Goal: Transaction & Acquisition: Book appointment/travel/reservation

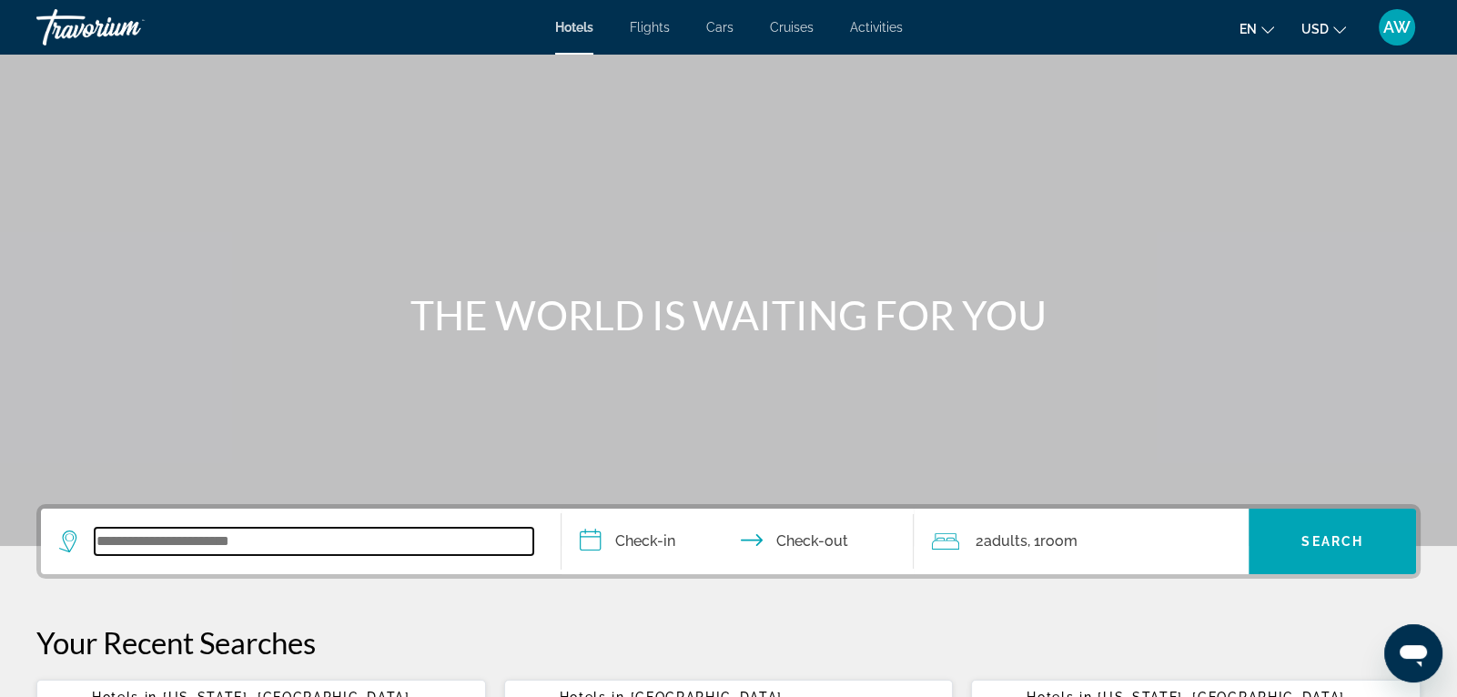
click at [150, 541] on input "Search widget" at bounding box center [314, 541] width 439 height 27
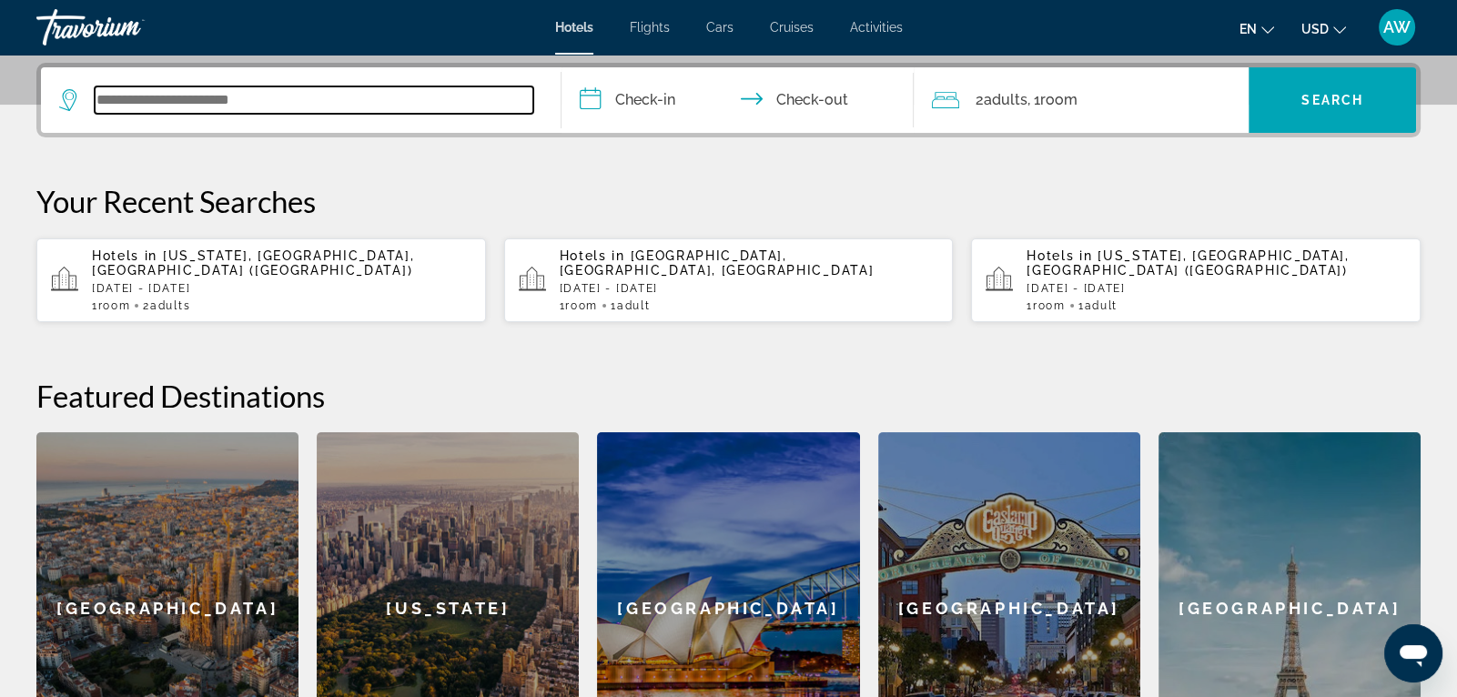
scroll to position [445, 0]
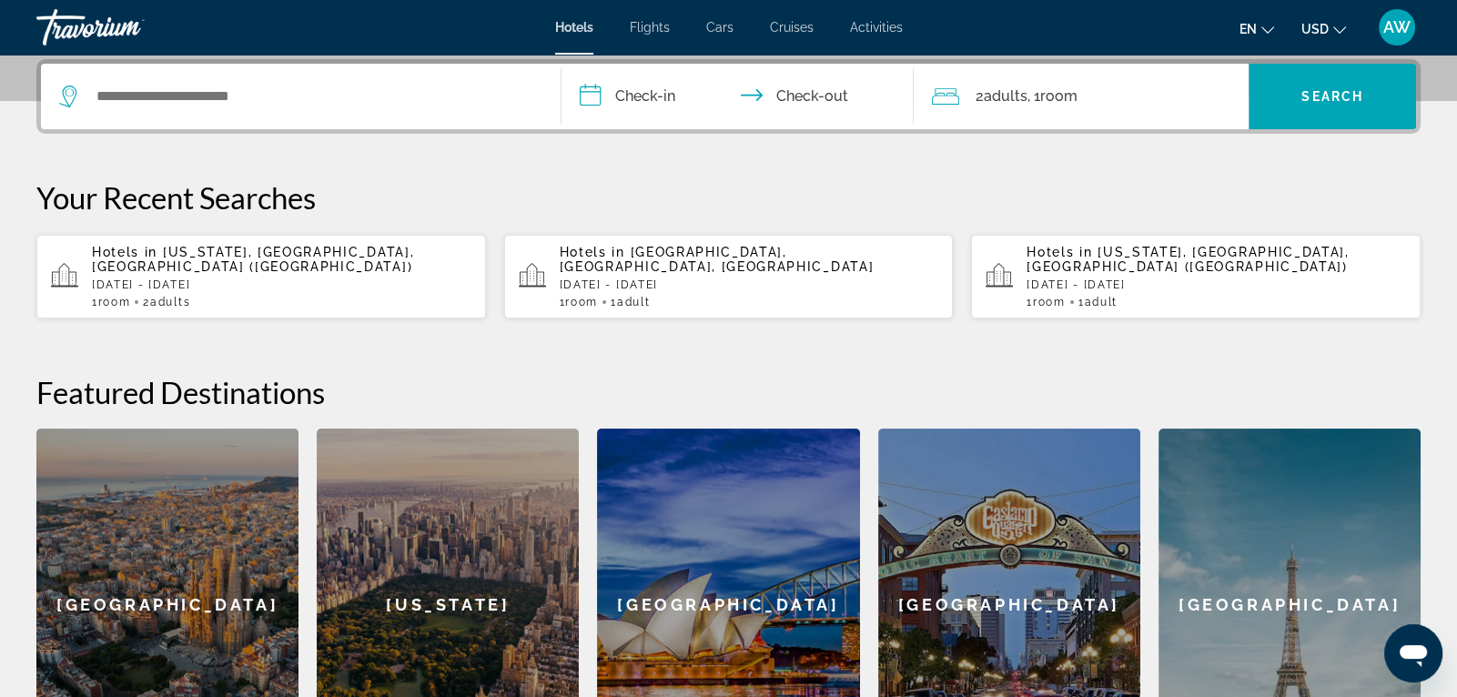
click at [410, 553] on div "[US_STATE]" at bounding box center [448, 605] width 262 height 353
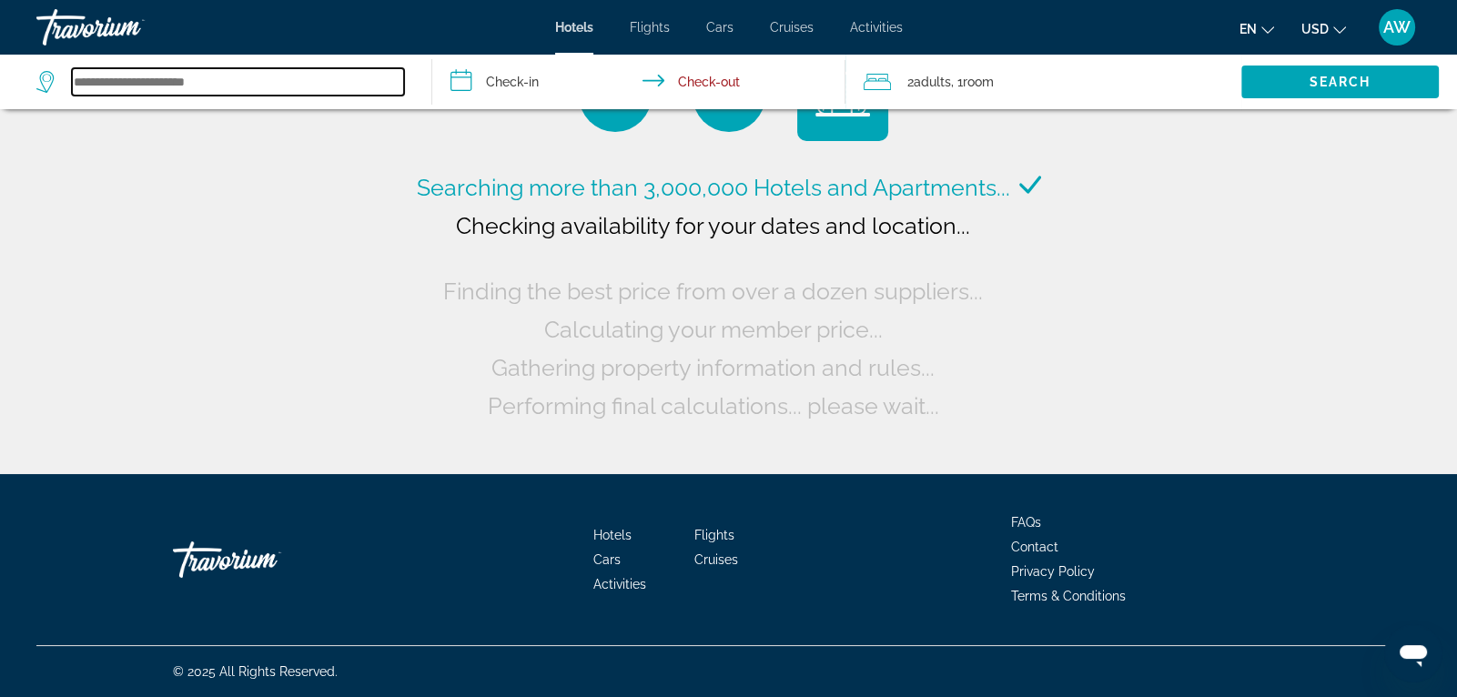
click at [195, 87] on input "Search widget" at bounding box center [238, 81] width 332 height 27
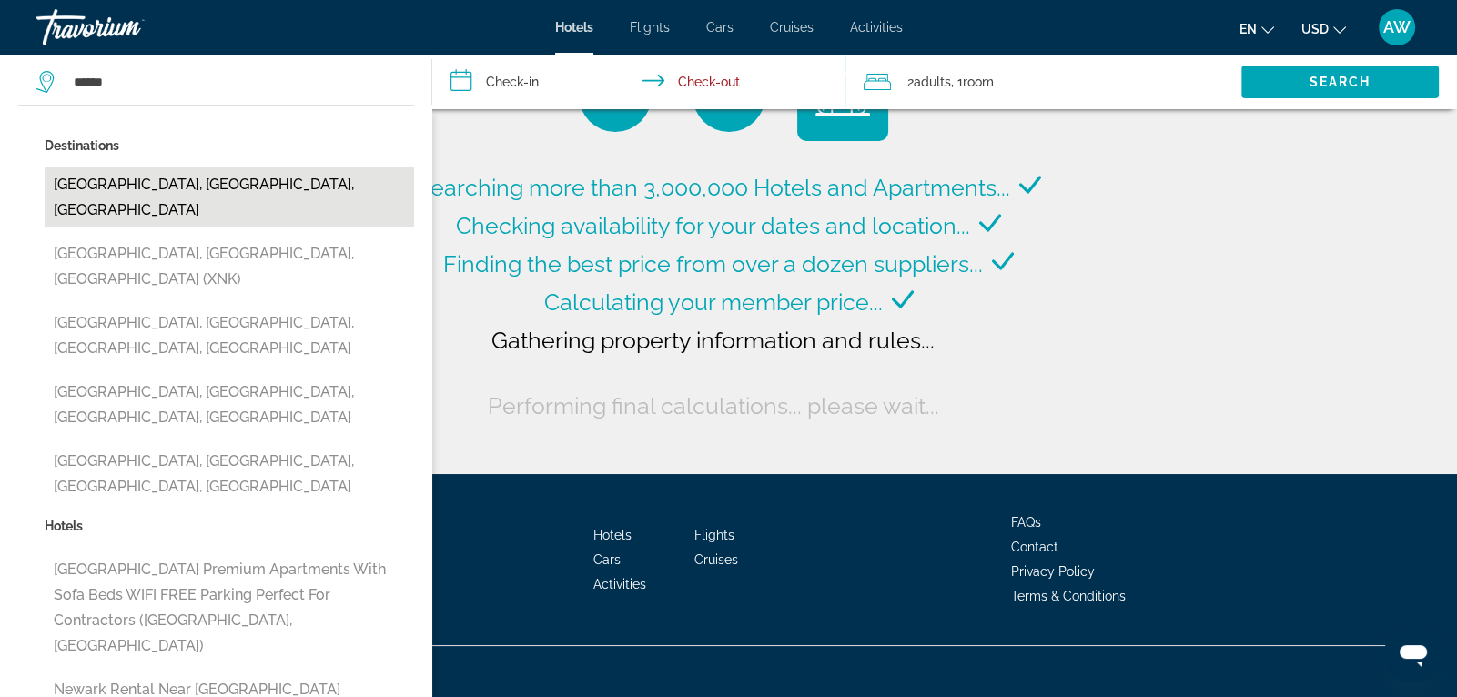
click at [166, 184] on button "[GEOGRAPHIC_DATA], [GEOGRAPHIC_DATA], [GEOGRAPHIC_DATA]" at bounding box center [229, 197] width 369 height 60
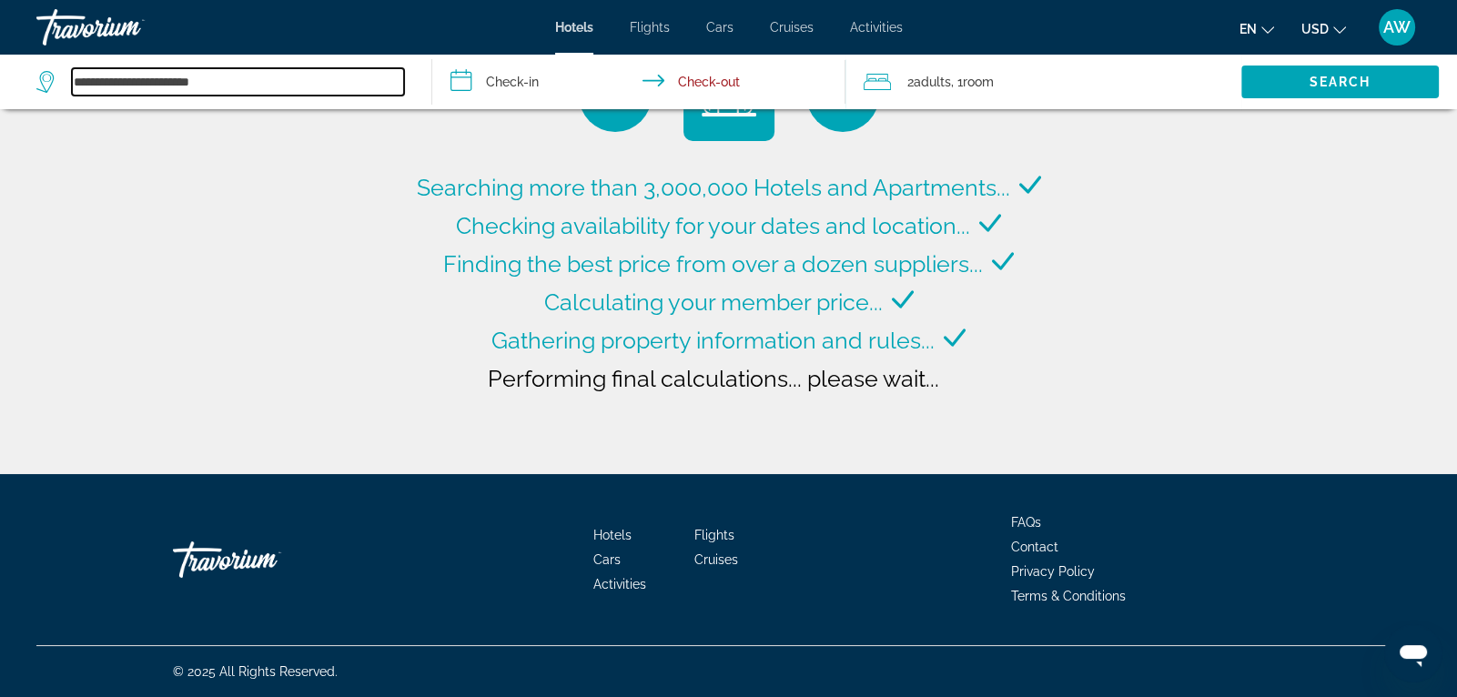
click at [269, 86] on input "**********" at bounding box center [238, 81] width 332 height 27
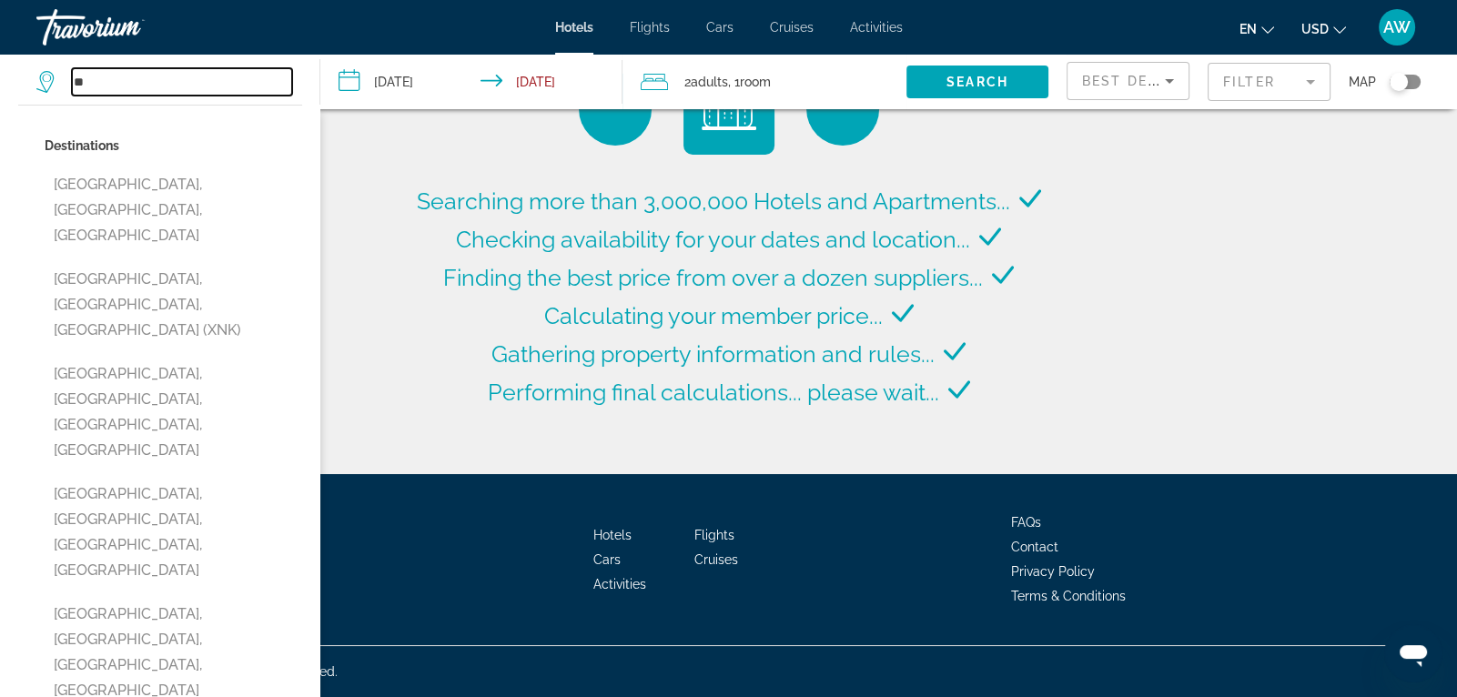
type input "*"
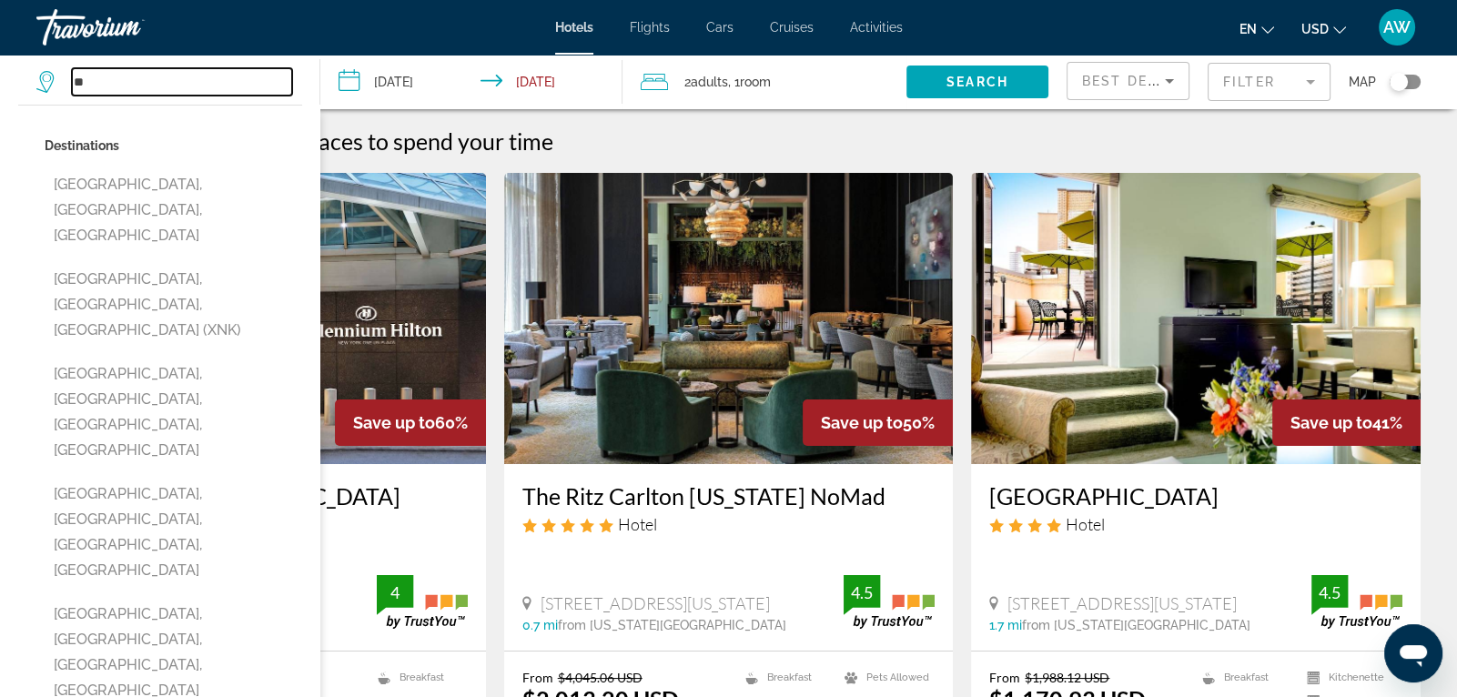
type input "*"
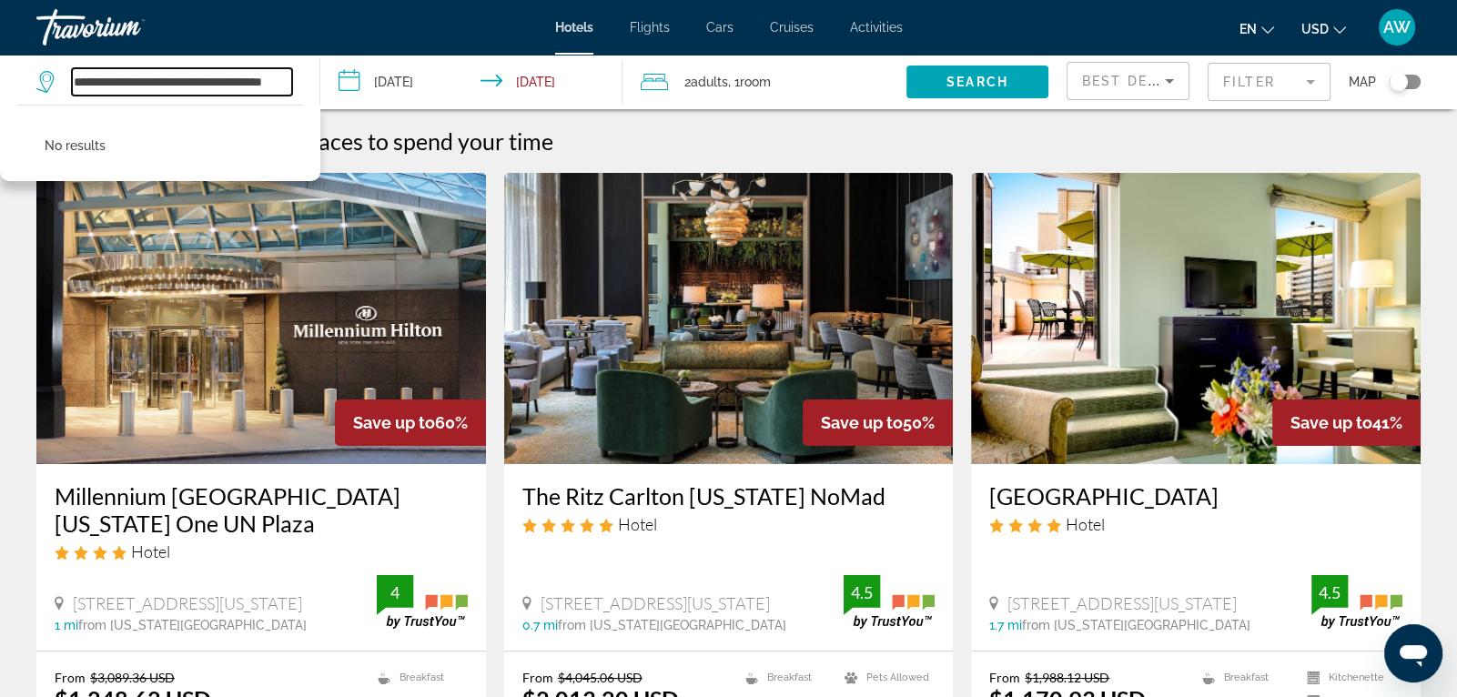
scroll to position [0, 38]
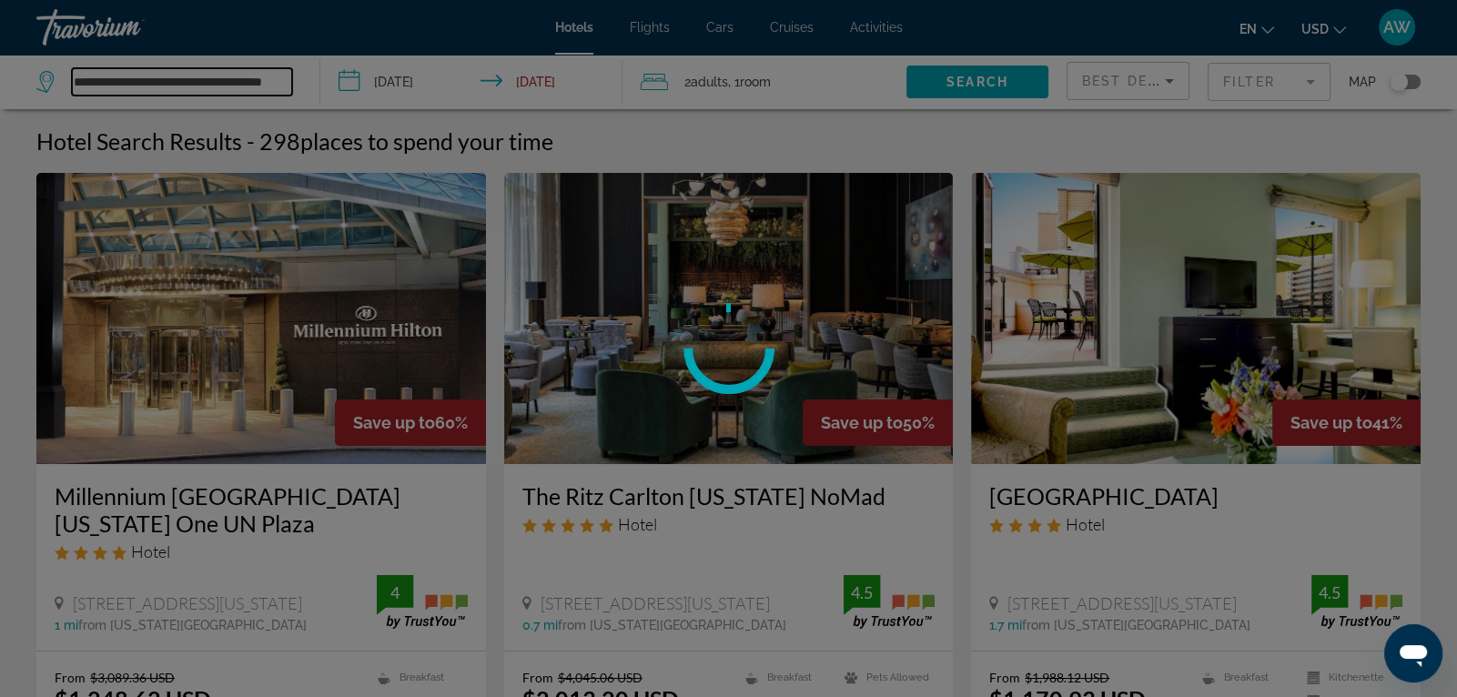
type input "**********"
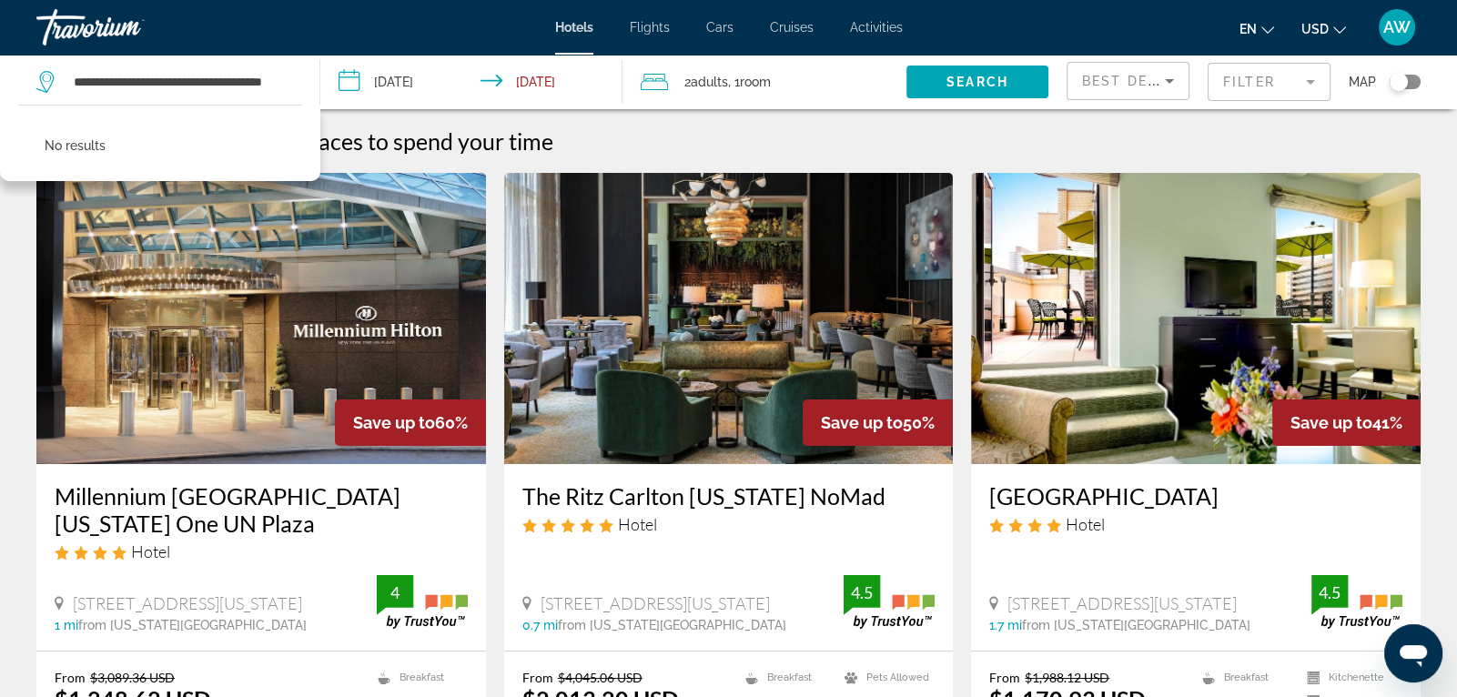
click at [390, 76] on input "**********" at bounding box center [474, 85] width 309 height 60
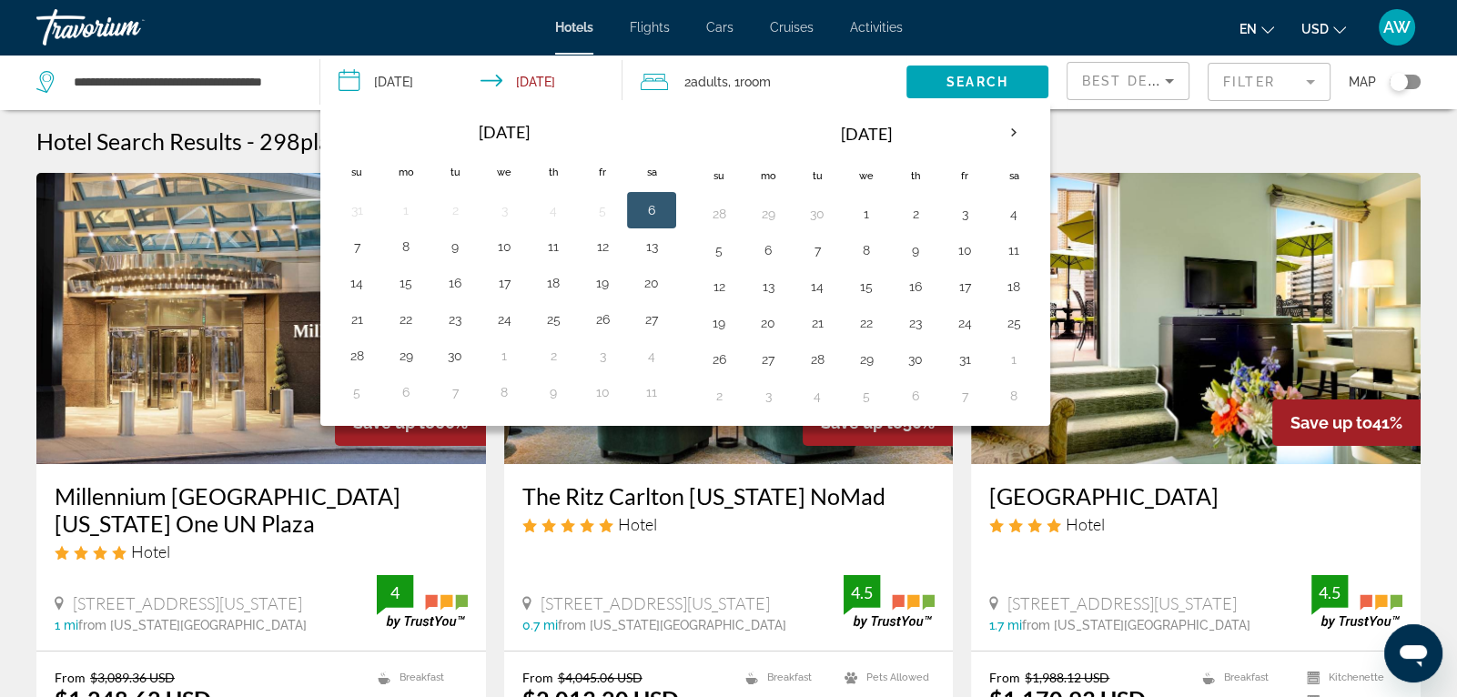
scroll to position [0, 0]
click at [504, 246] on button "10" at bounding box center [504, 246] width 29 height 25
click at [652, 250] on button "13" at bounding box center [651, 246] width 29 height 25
type input "**********"
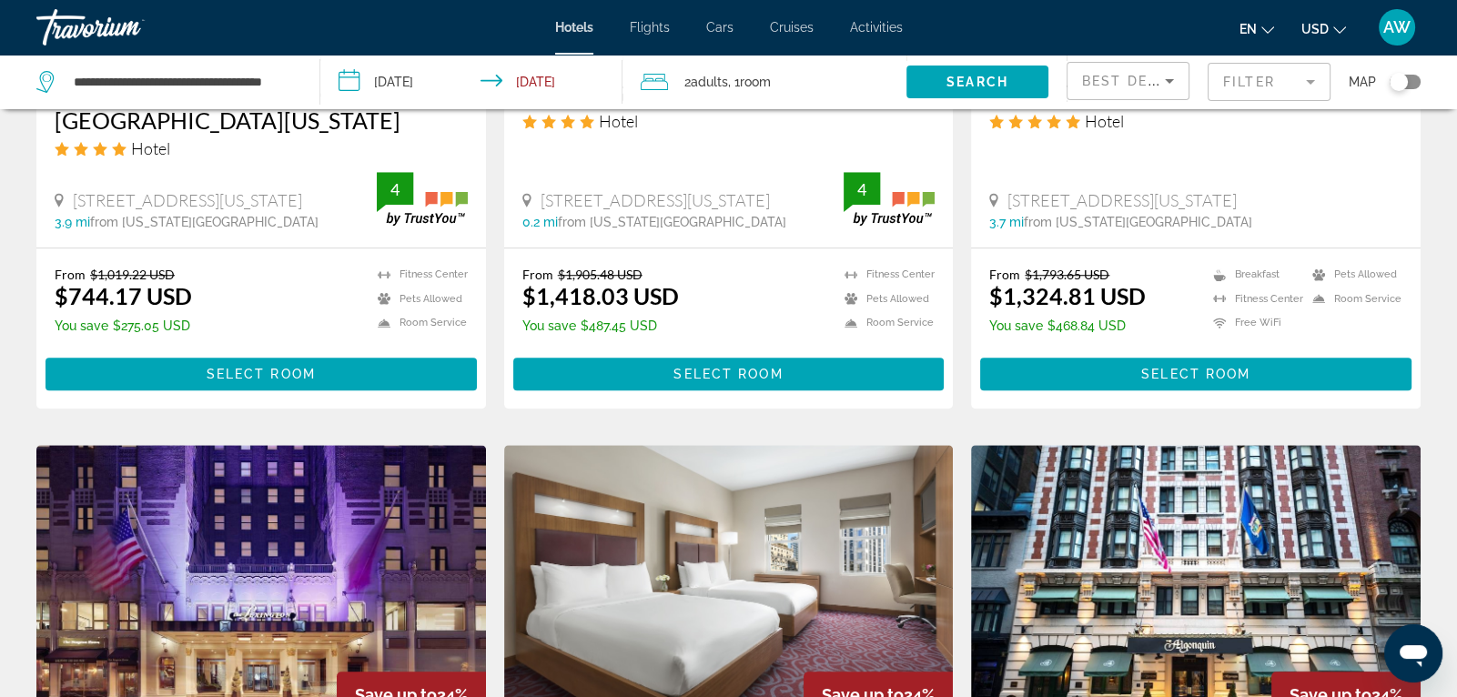
scroll to position [1783, 0]
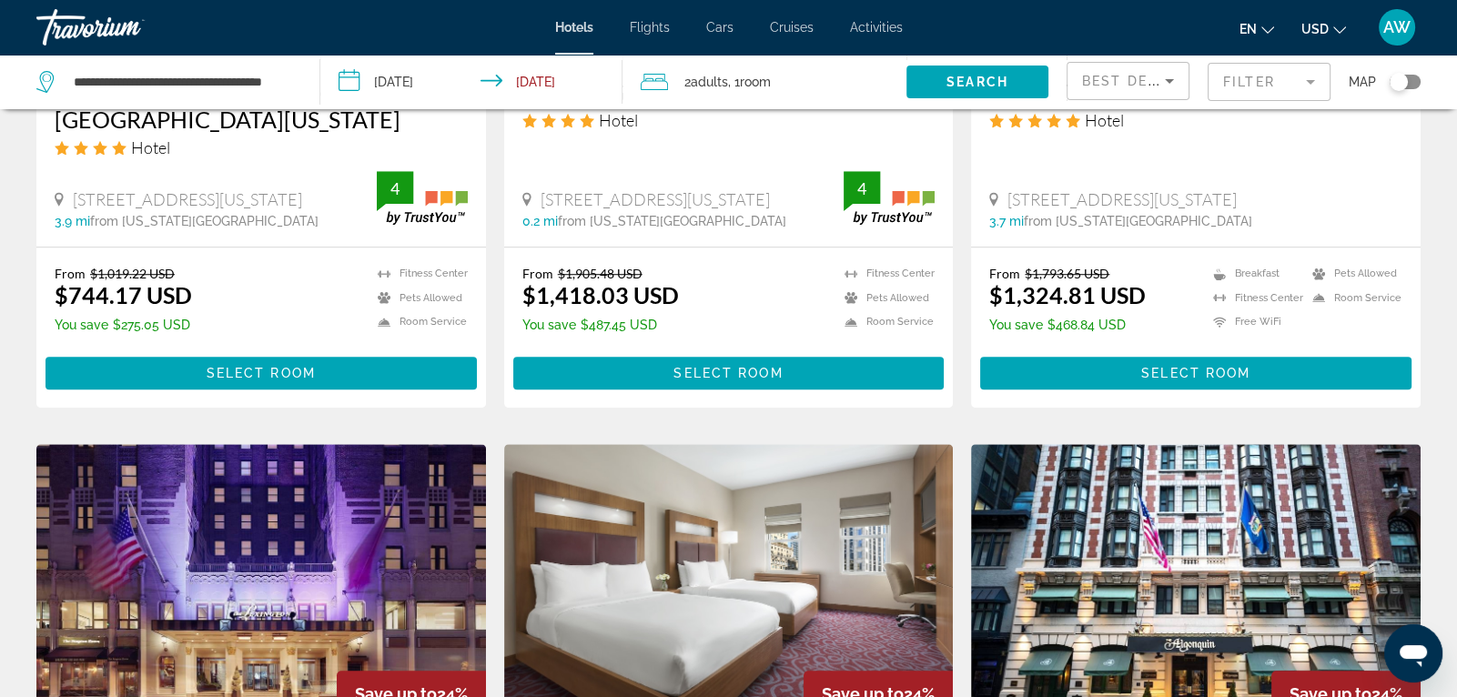
click at [1155, 76] on span "Best Deals" at bounding box center [1129, 81] width 95 height 15
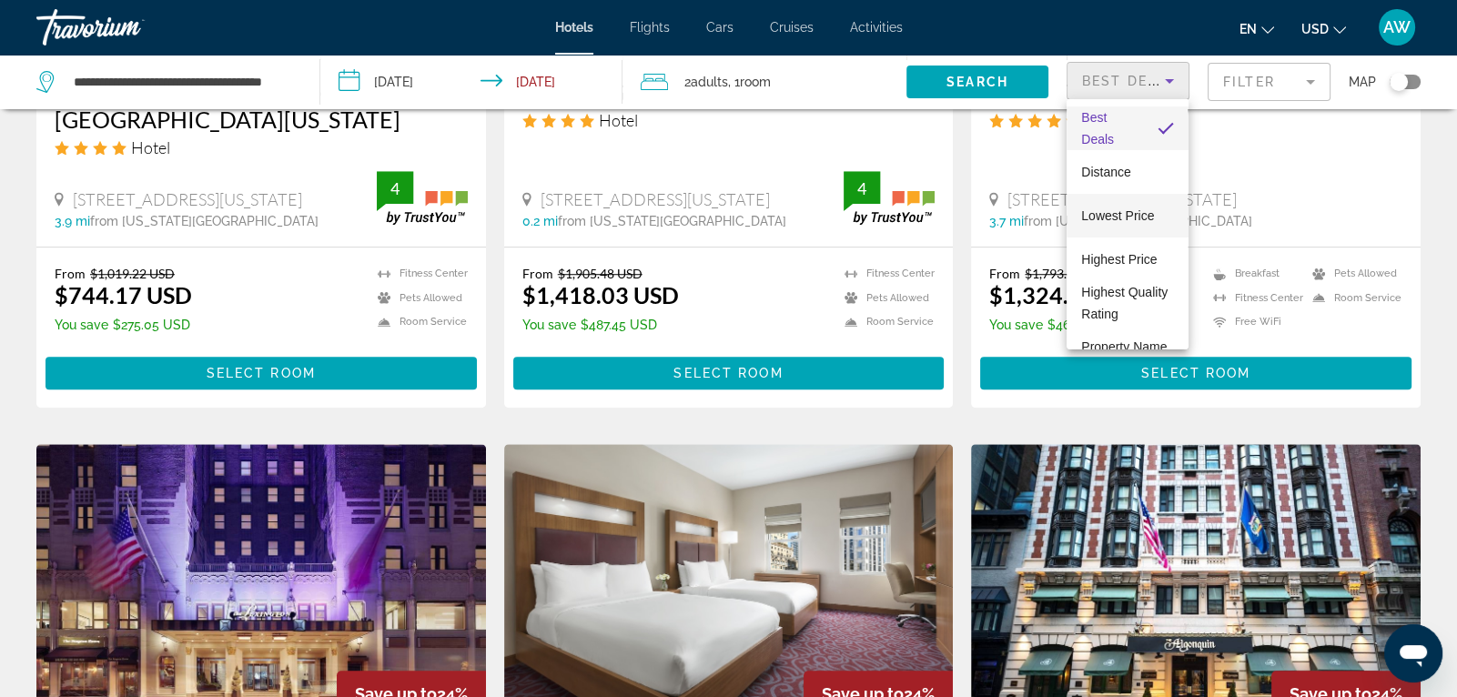
click at [1124, 217] on span "Lowest Price" at bounding box center [1117, 215] width 73 height 15
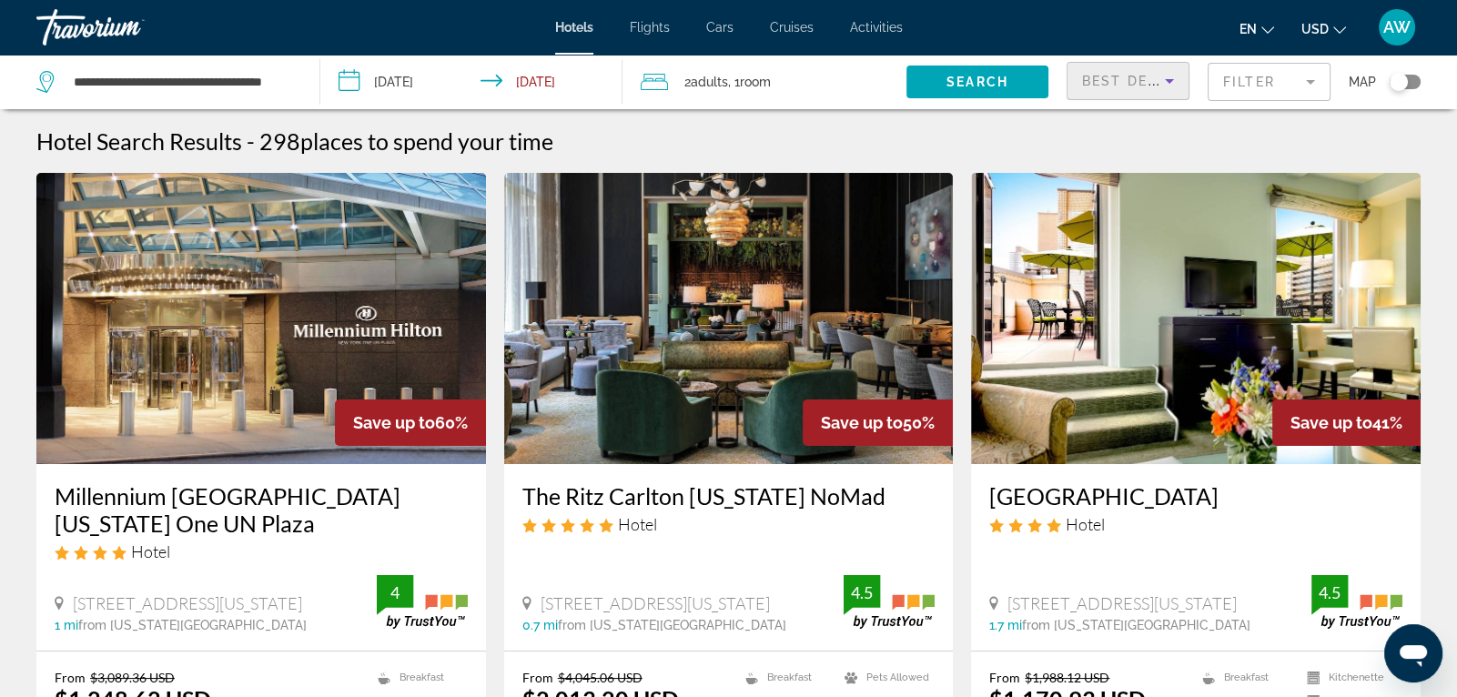
click at [1171, 87] on icon "Sort by" at bounding box center [1169, 81] width 22 height 22
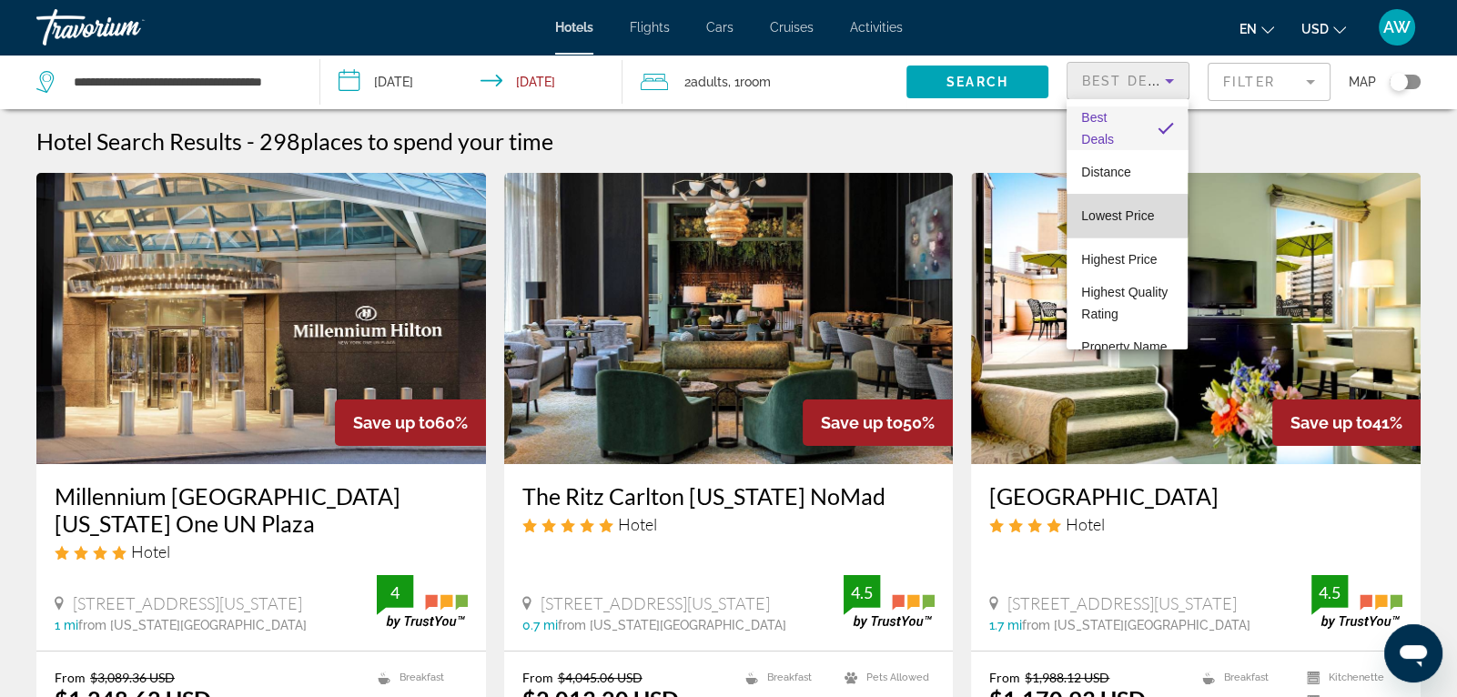
click at [1116, 216] on span "Lowest Price" at bounding box center [1117, 215] width 73 height 15
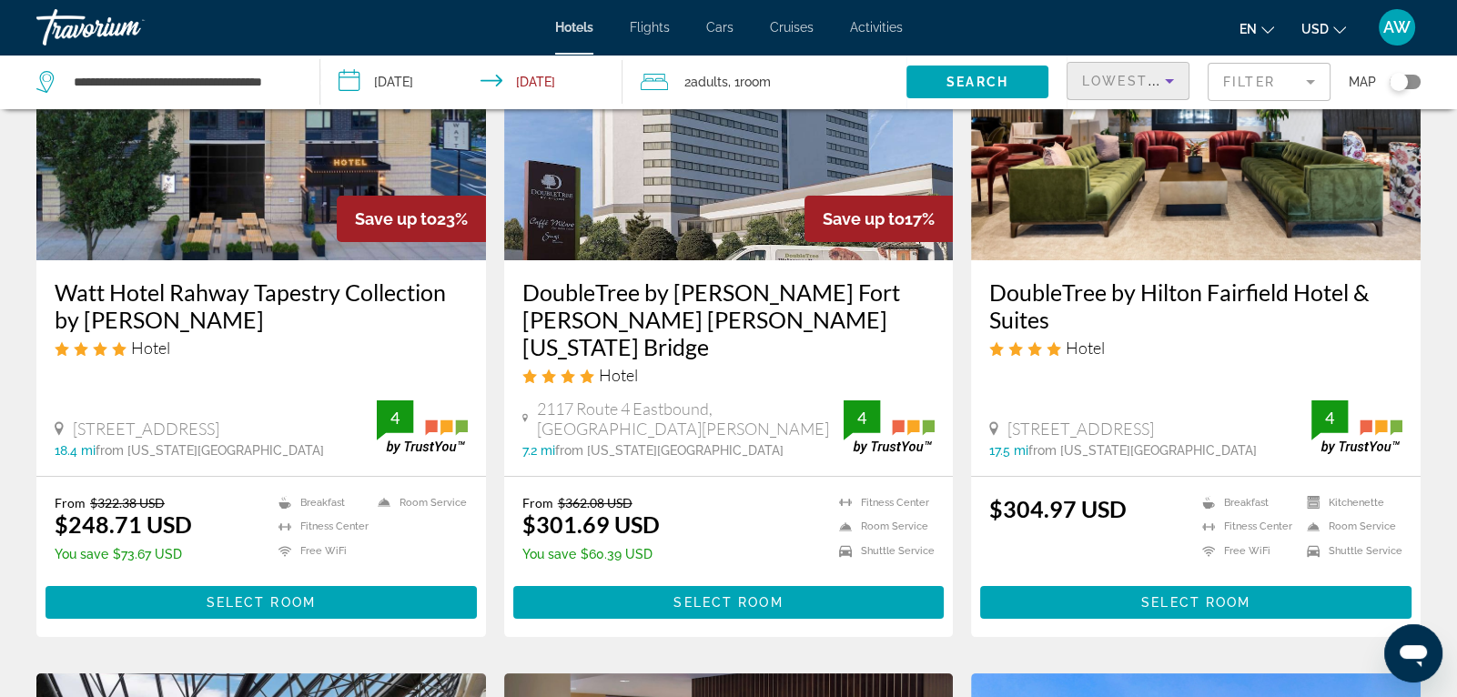
scroll to position [211, 0]
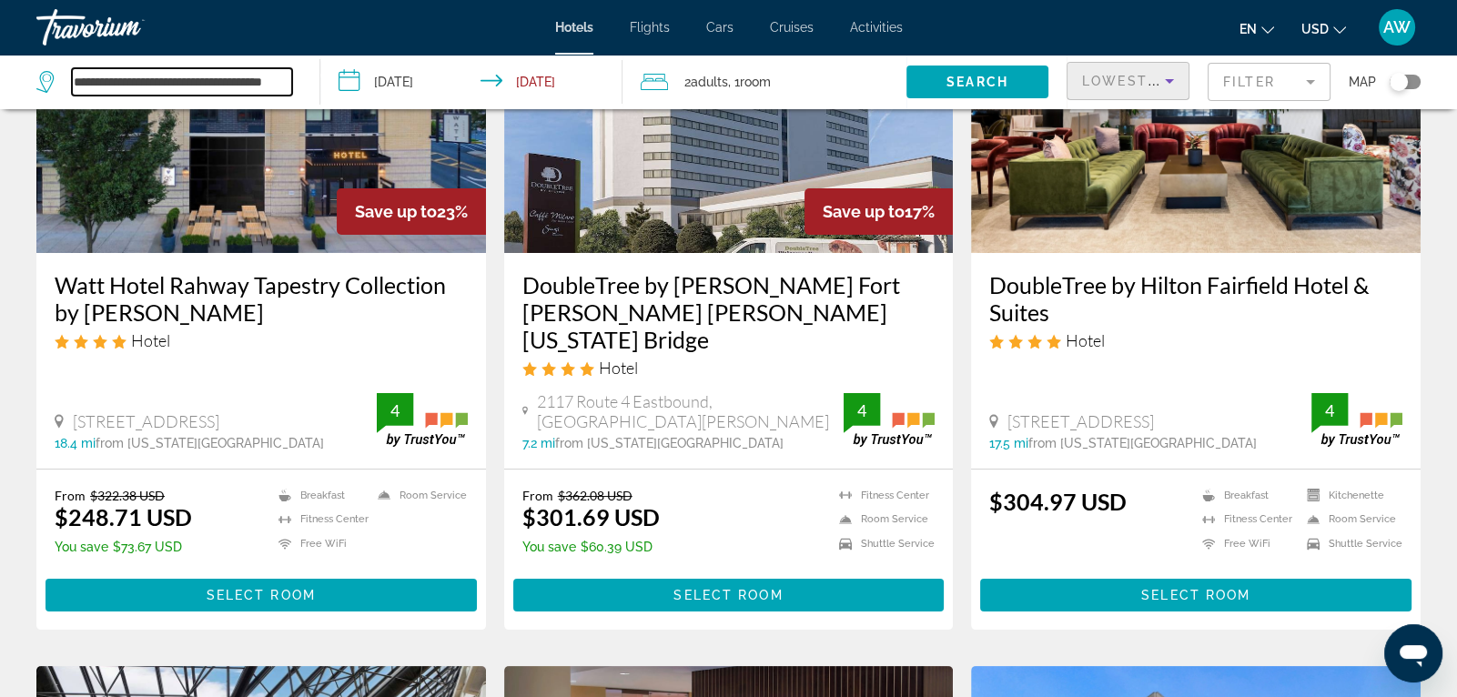
click at [158, 78] on input "**********" at bounding box center [182, 81] width 220 height 27
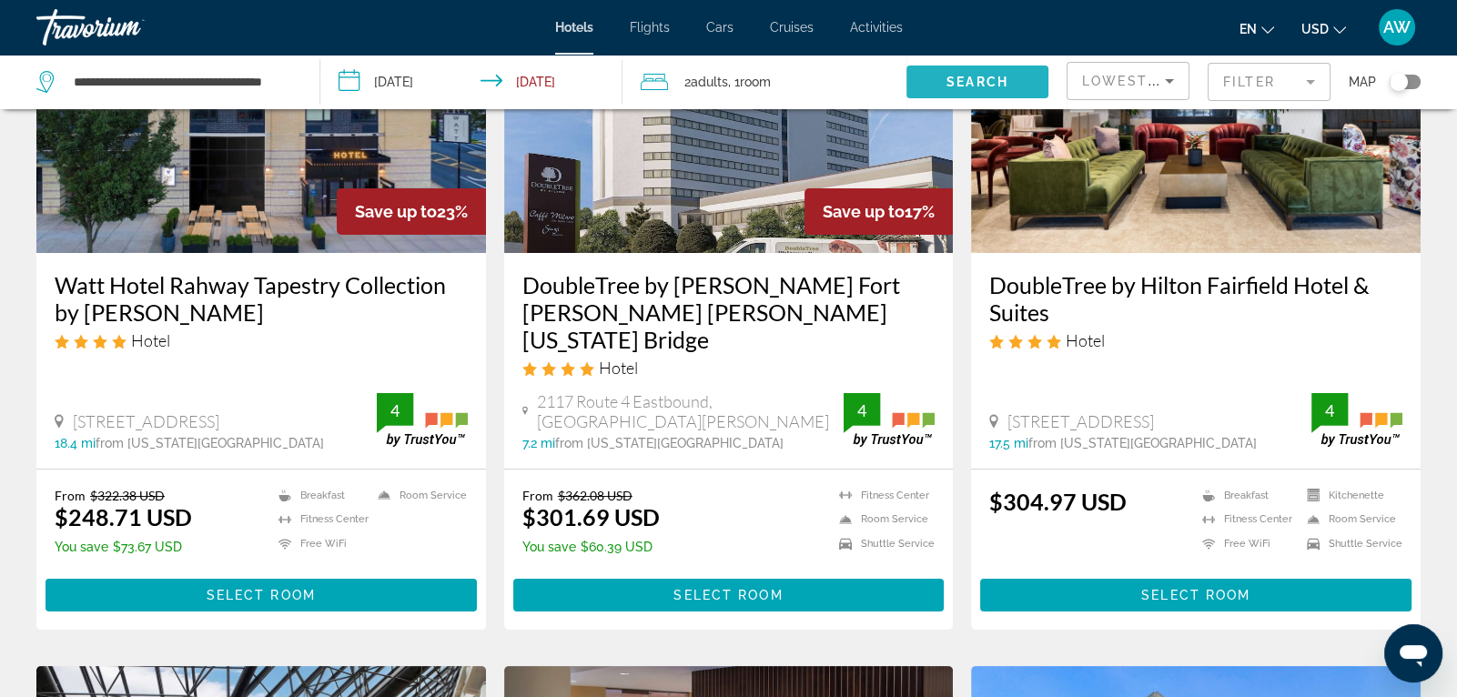
click at [954, 75] on span "Search" at bounding box center [977, 82] width 62 height 15
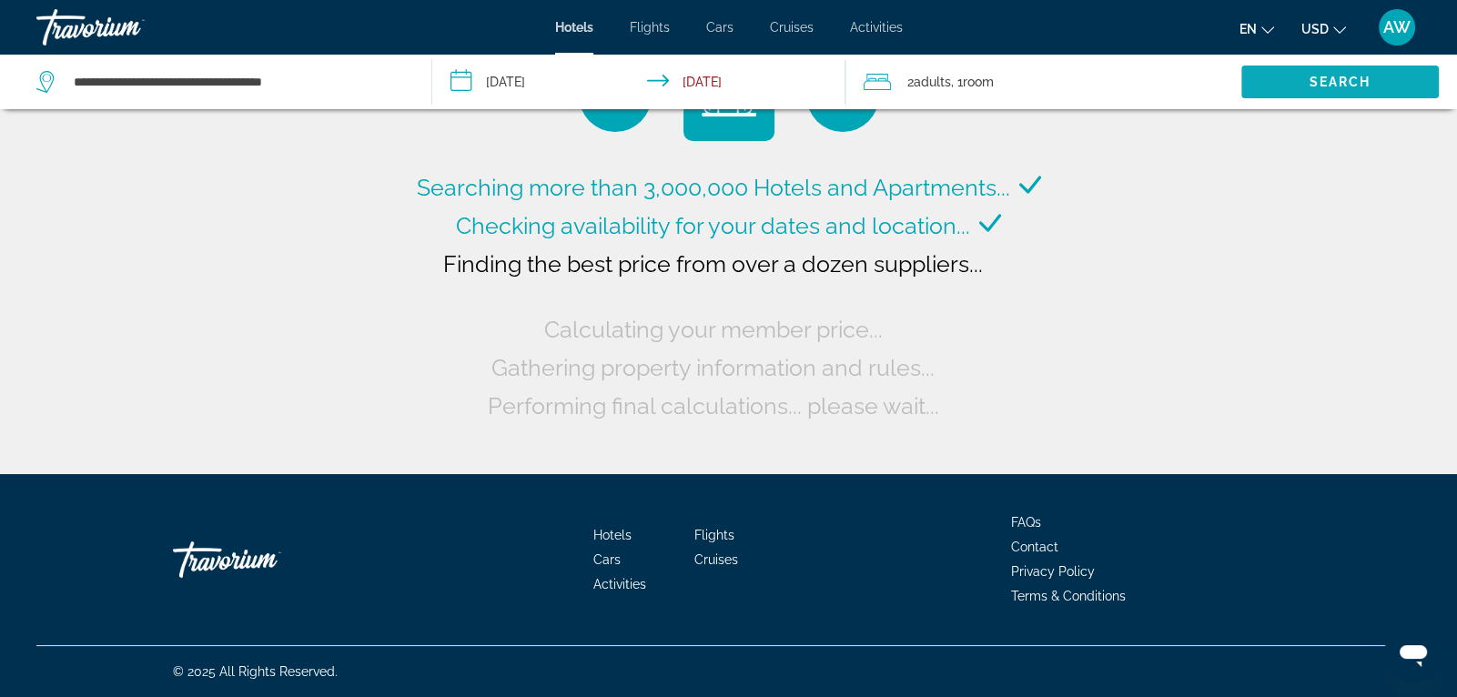
click at [1307, 79] on span "Search widget" at bounding box center [1339, 82] width 197 height 44
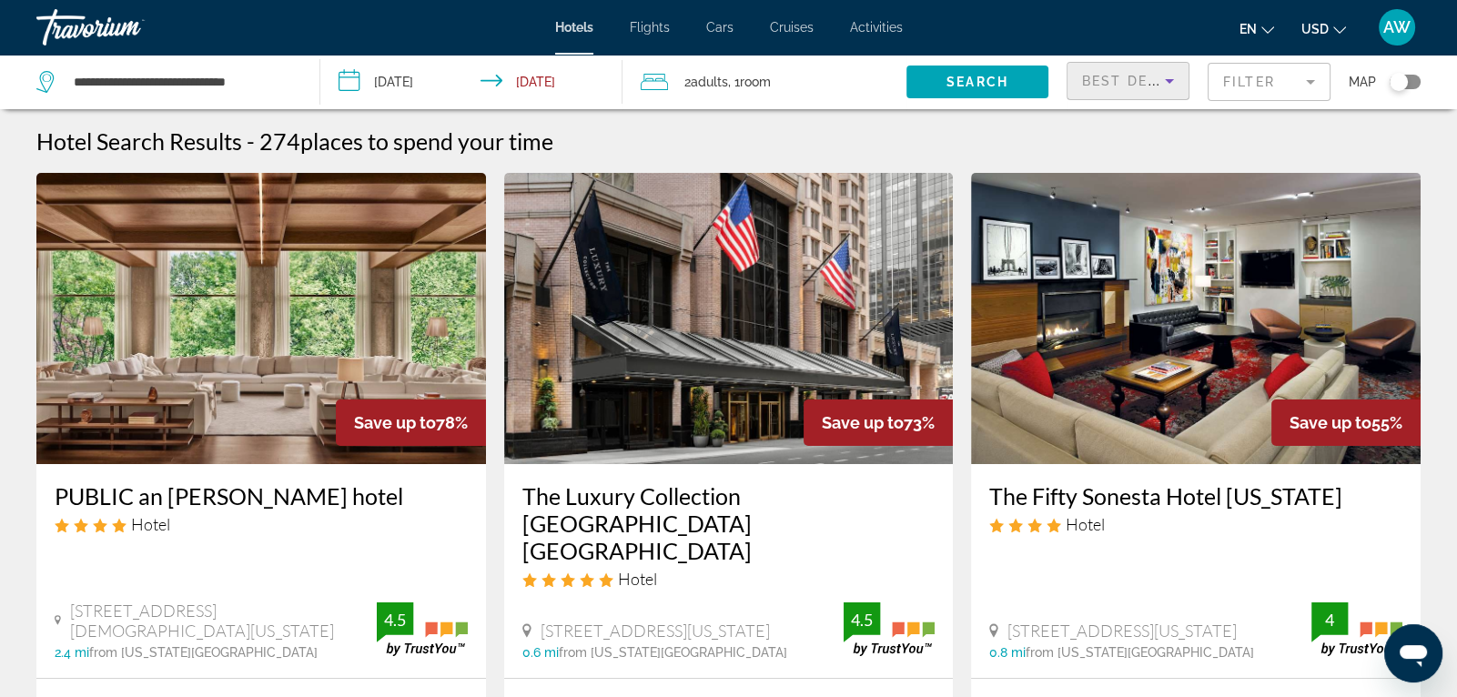
click at [1117, 85] on span "Best Deals" at bounding box center [1129, 81] width 95 height 15
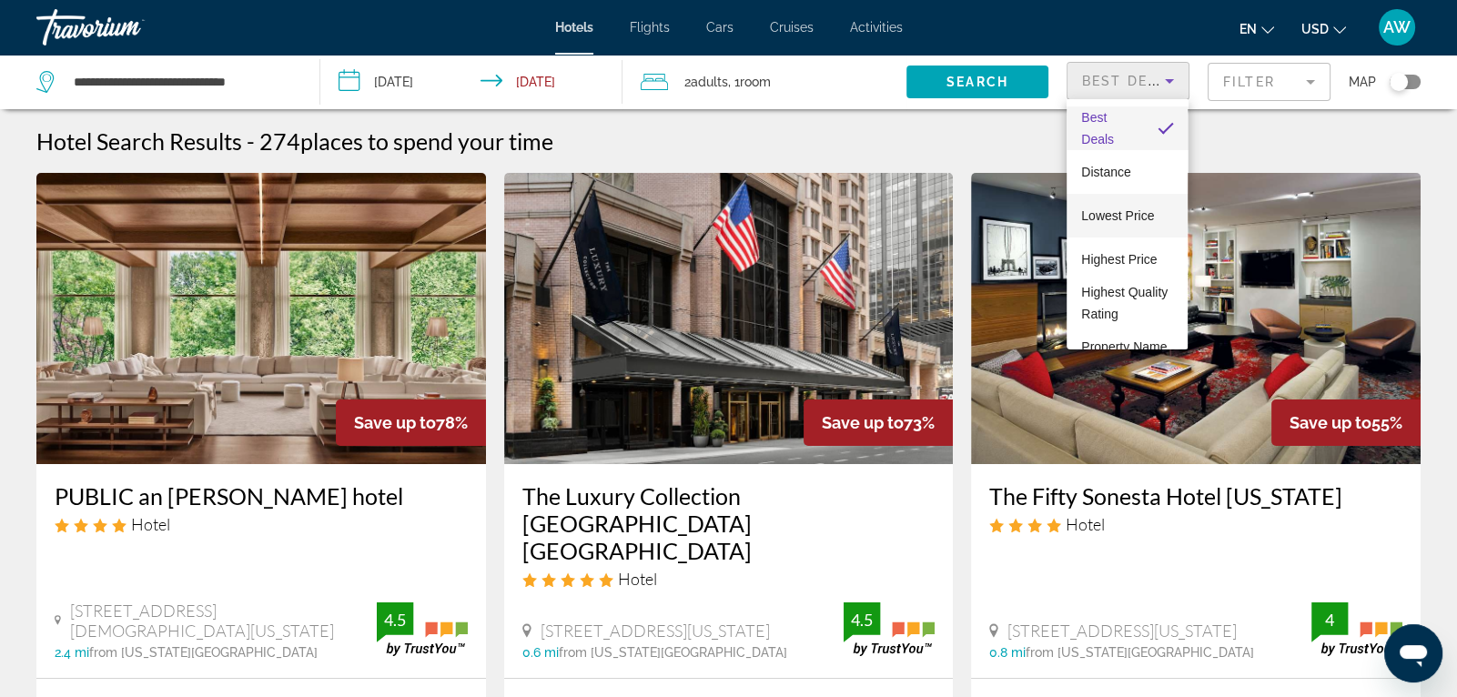
click at [1113, 221] on span "Lowest Price" at bounding box center [1117, 215] width 73 height 15
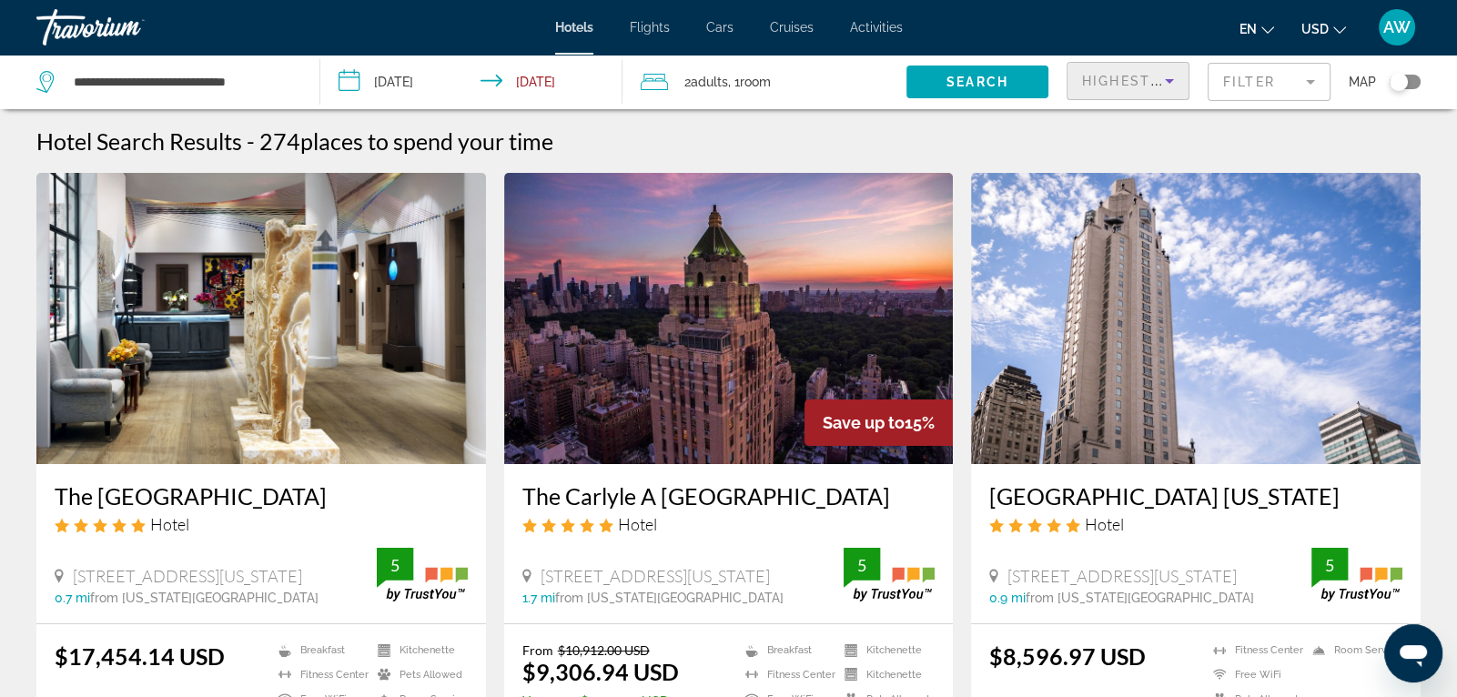
click at [1124, 84] on span "Highest Price" at bounding box center [1141, 81] width 119 height 15
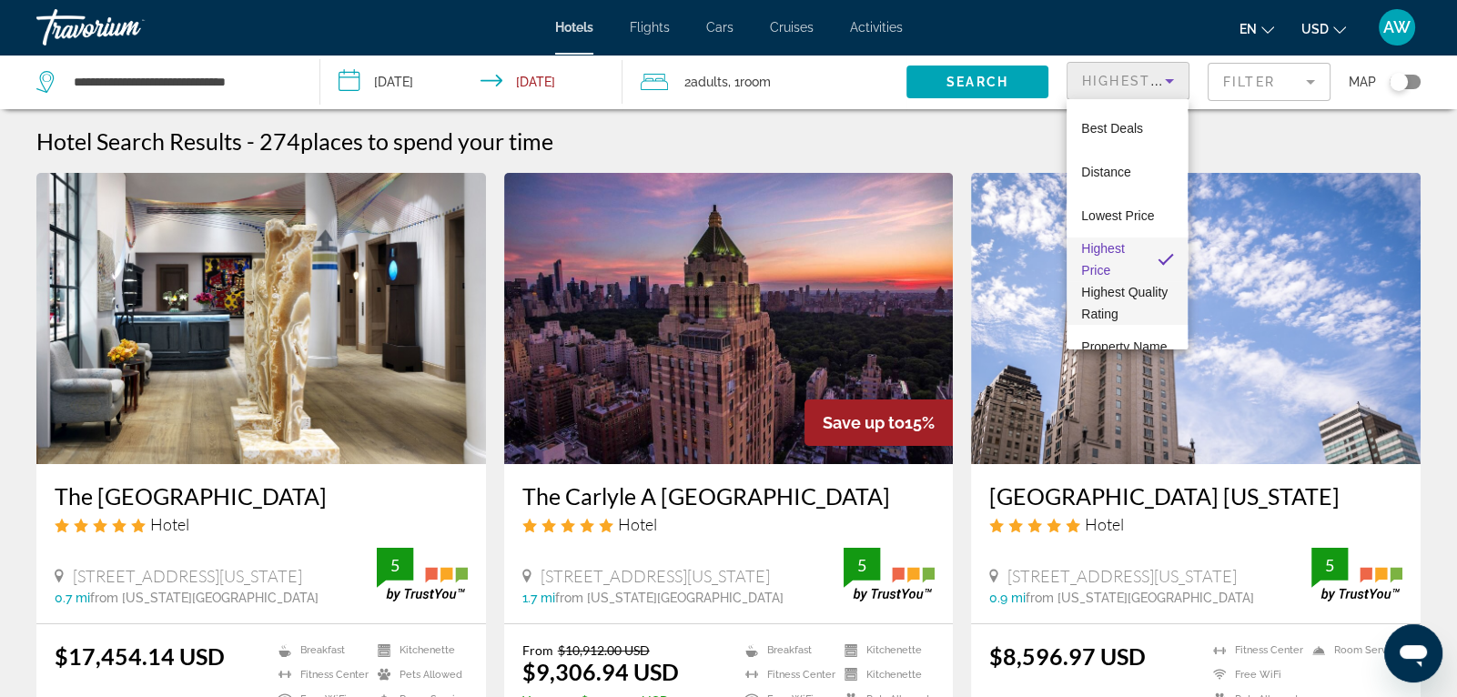
click at [1096, 294] on span "Highest Quality Rating" at bounding box center [1124, 303] width 86 height 36
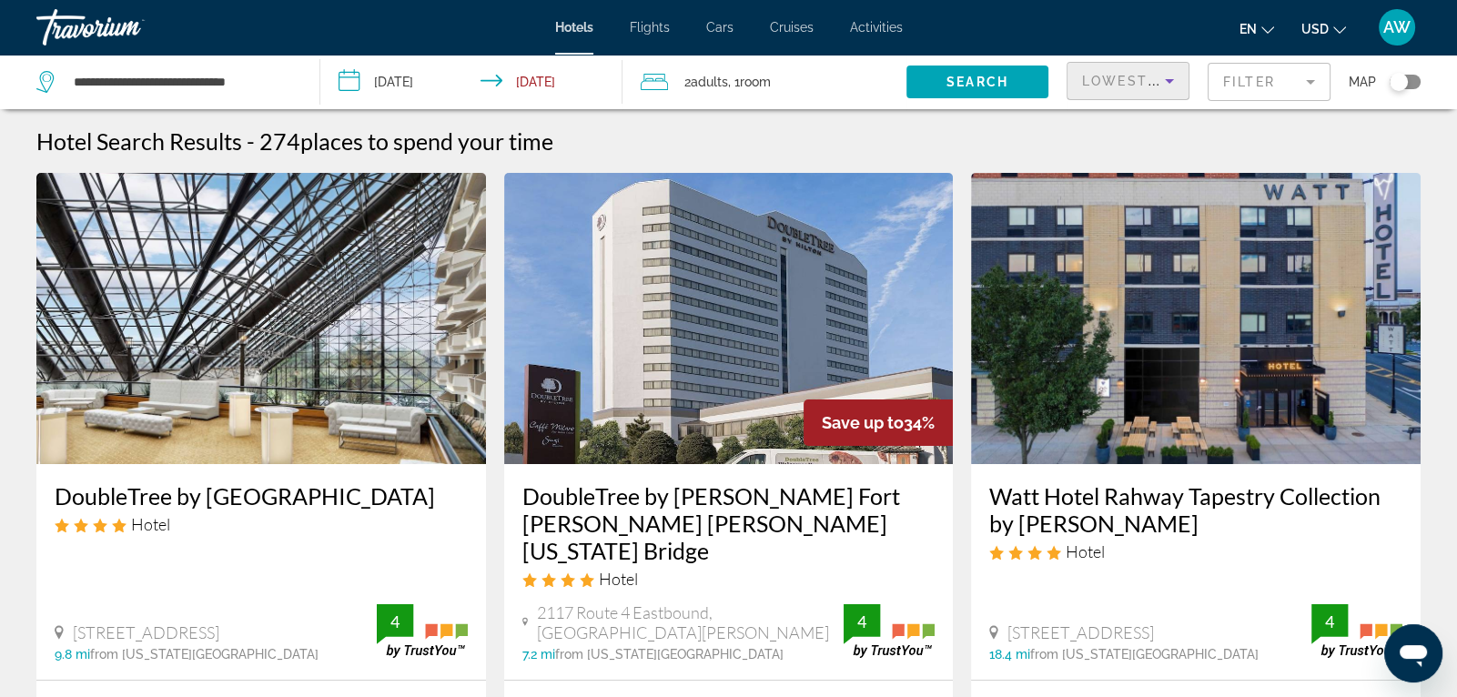
click at [232, 495] on h3 "DoubleTree by [GEOGRAPHIC_DATA]" at bounding box center [261, 495] width 413 height 27
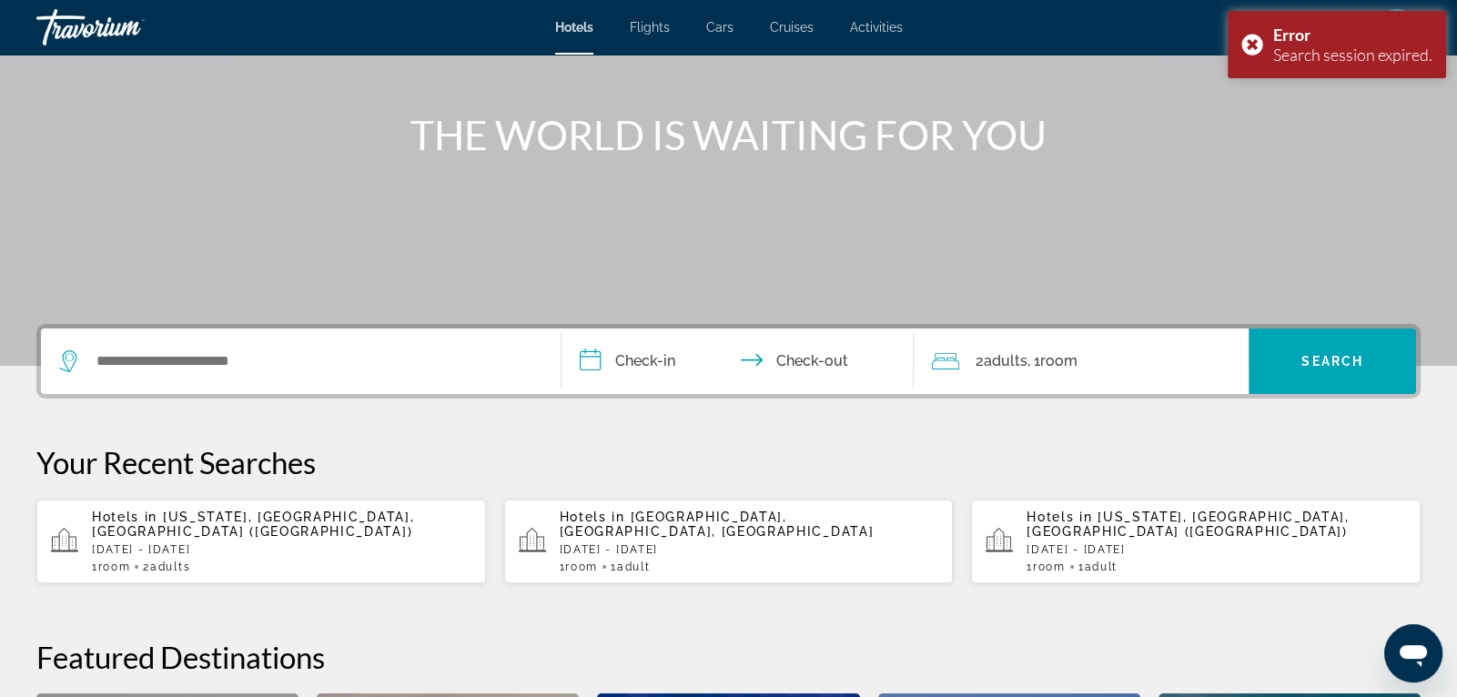
scroll to position [181, 0]
click at [319, 509] on span "[US_STATE], [GEOGRAPHIC_DATA], [GEOGRAPHIC_DATA] ([GEOGRAPHIC_DATA])" at bounding box center [253, 523] width 322 height 29
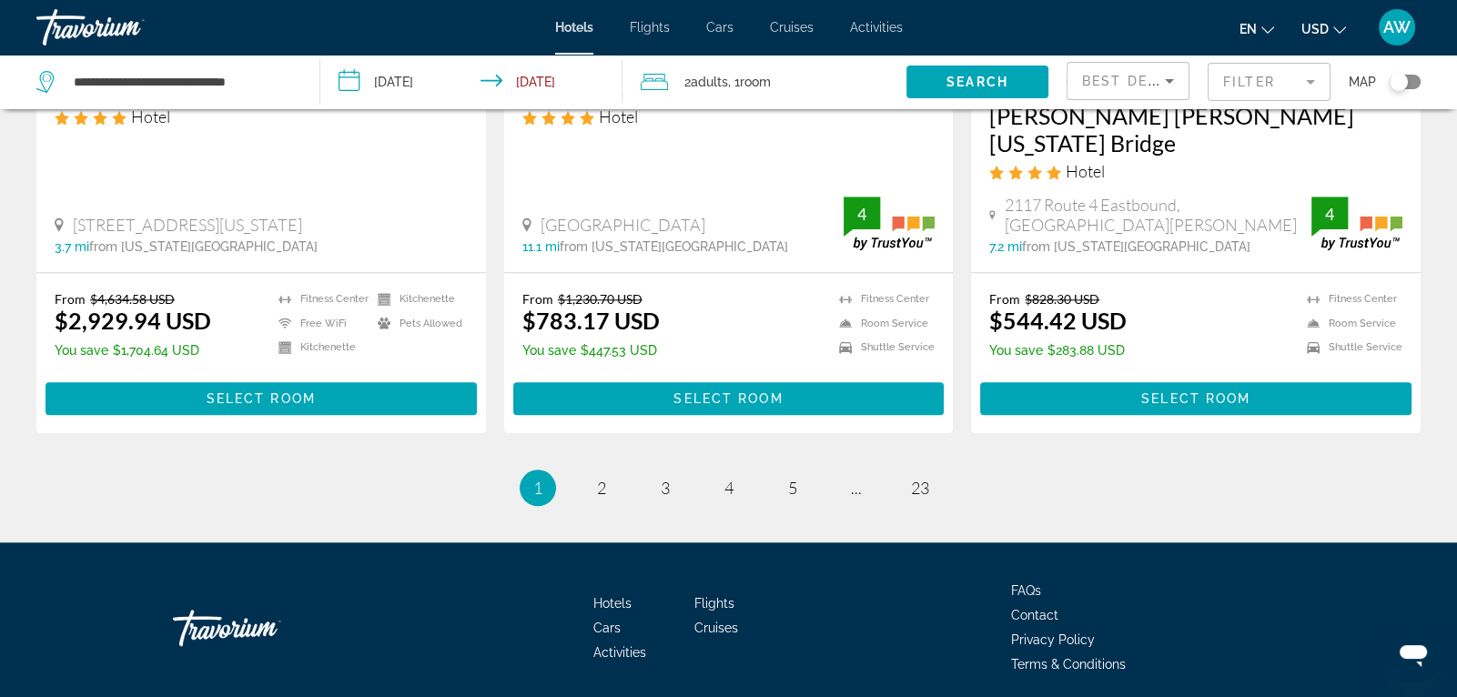
scroll to position [2430, 0]
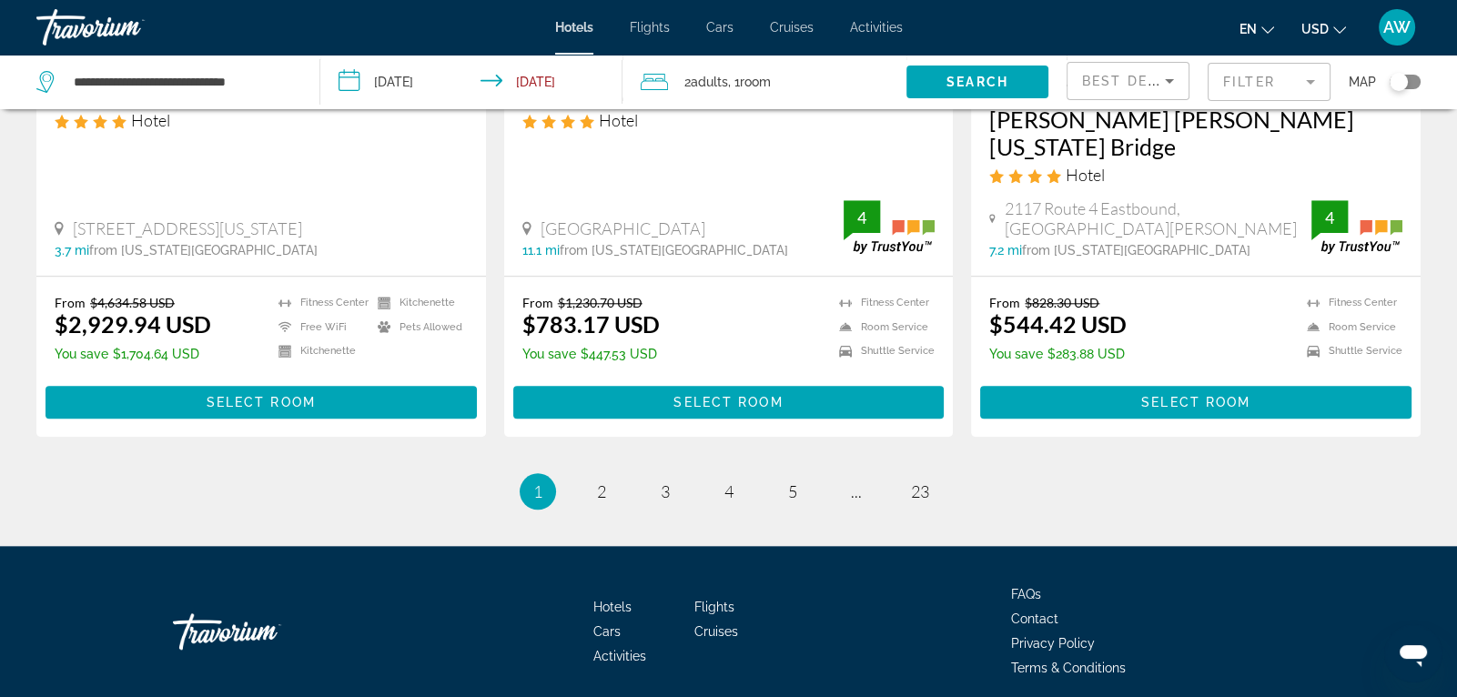
click at [1085, 546] on div "Hotels Flights Cars Cruises Activities FAQs Contact Privacy Policy Terms & Cond…" at bounding box center [728, 631] width 1384 height 171
click at [598, 481] on span "2" at bounding box center [601, 491] width 9 height 20
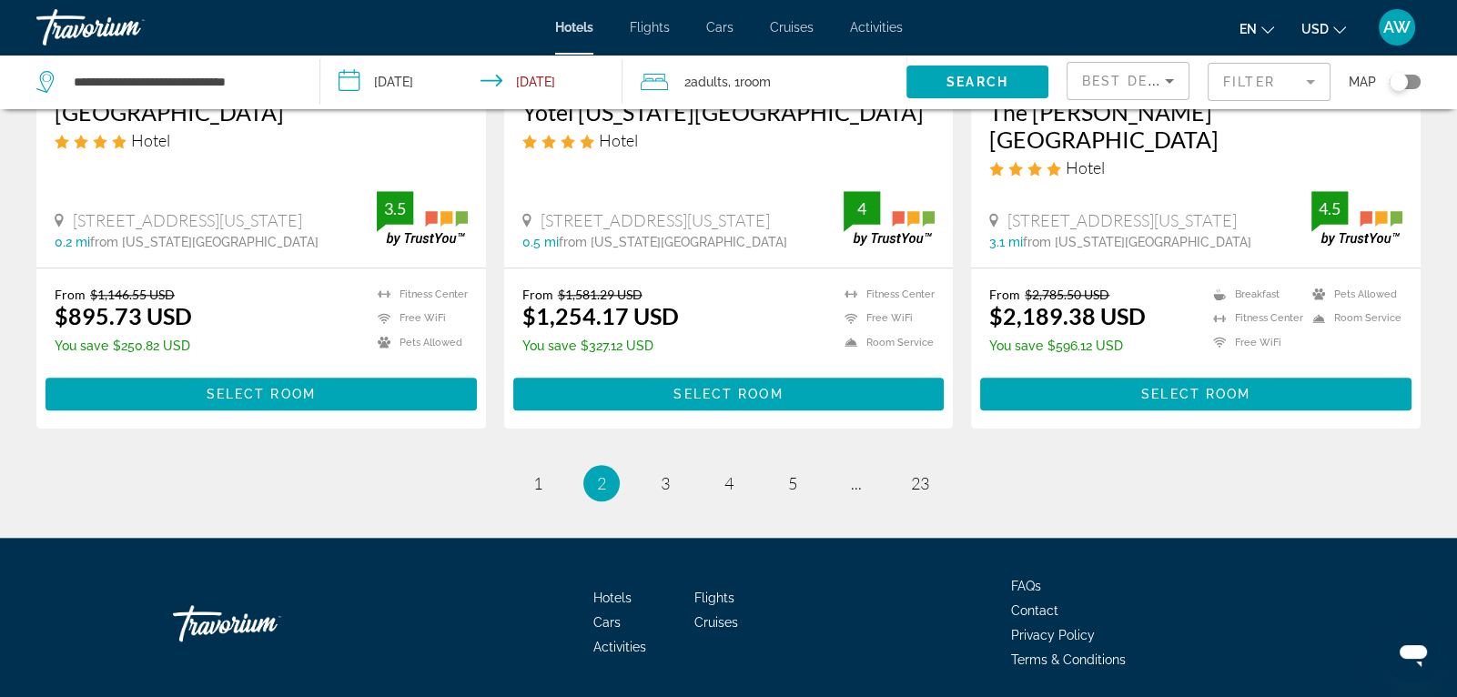
scroll to position [2393, 0]
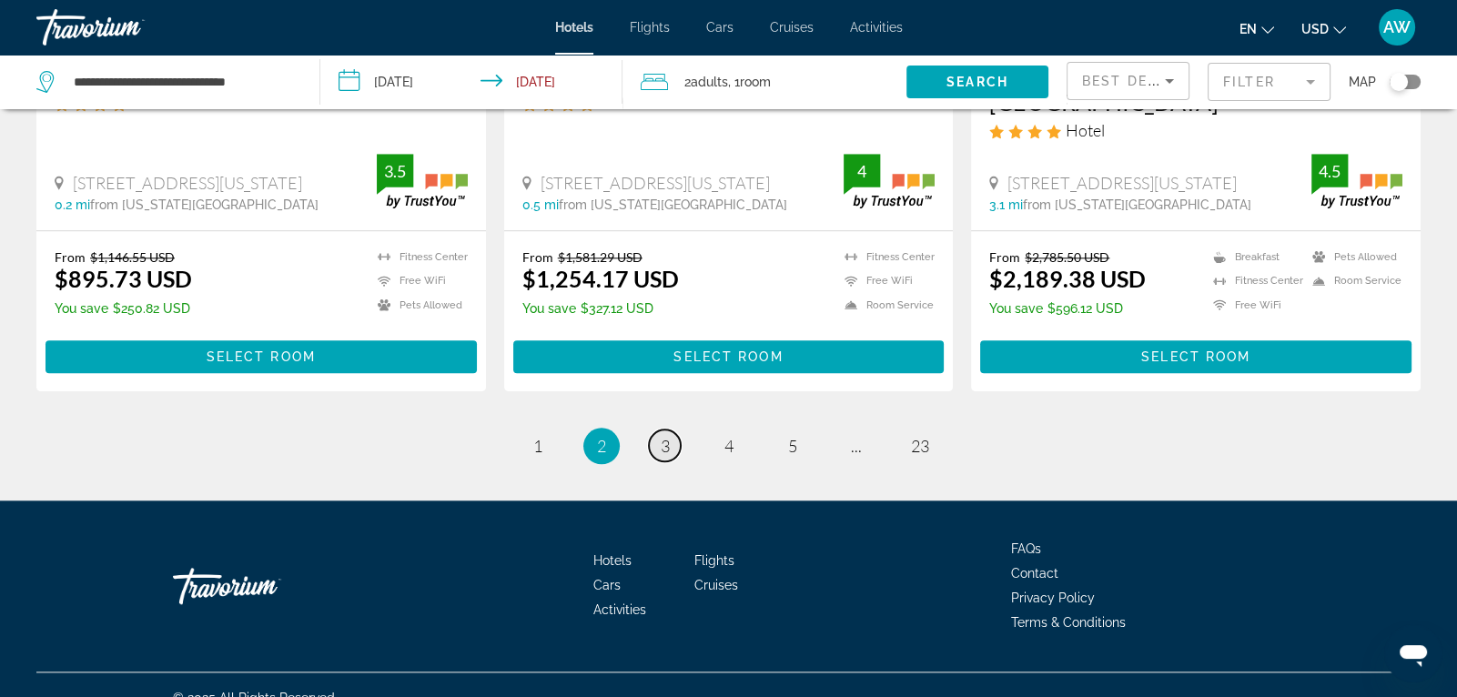
click at [663, 436] on span "3" at bounding box center [665, 446] width 9 height 20
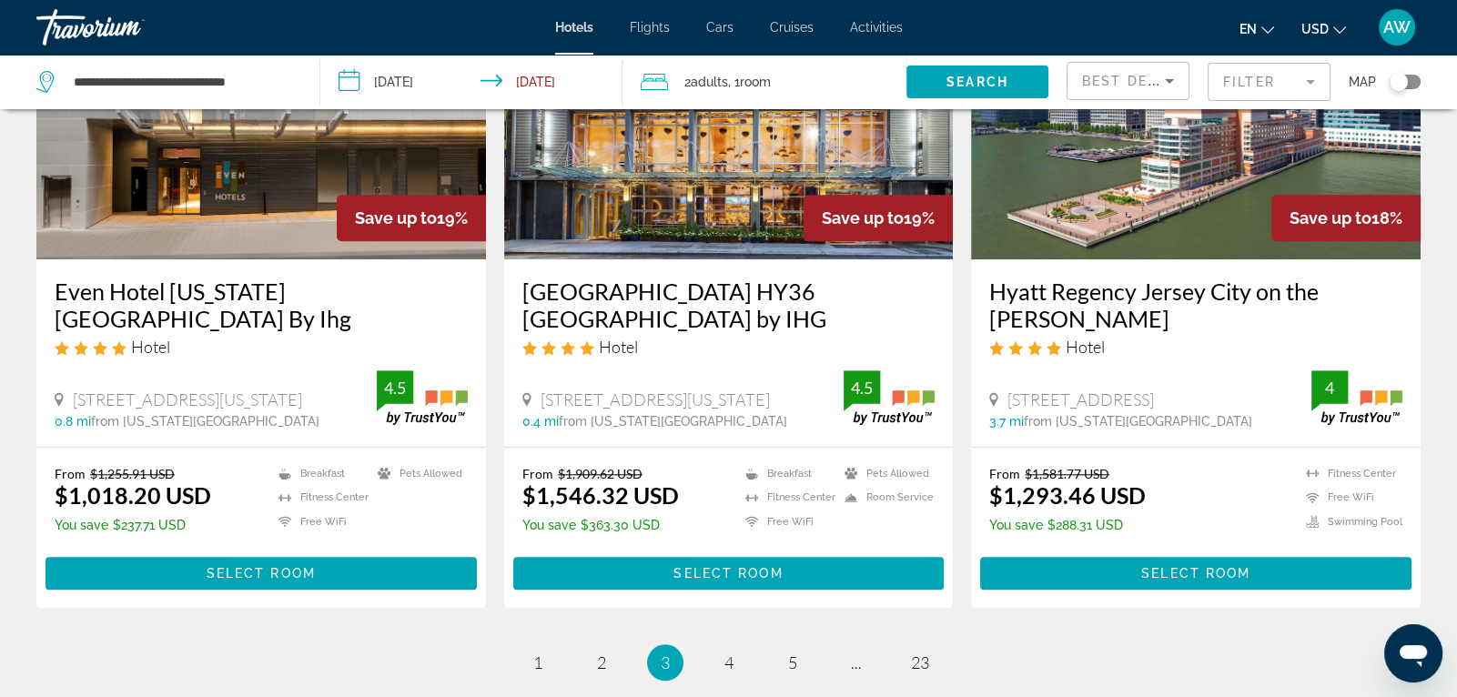
scroll to position [2448, 0]
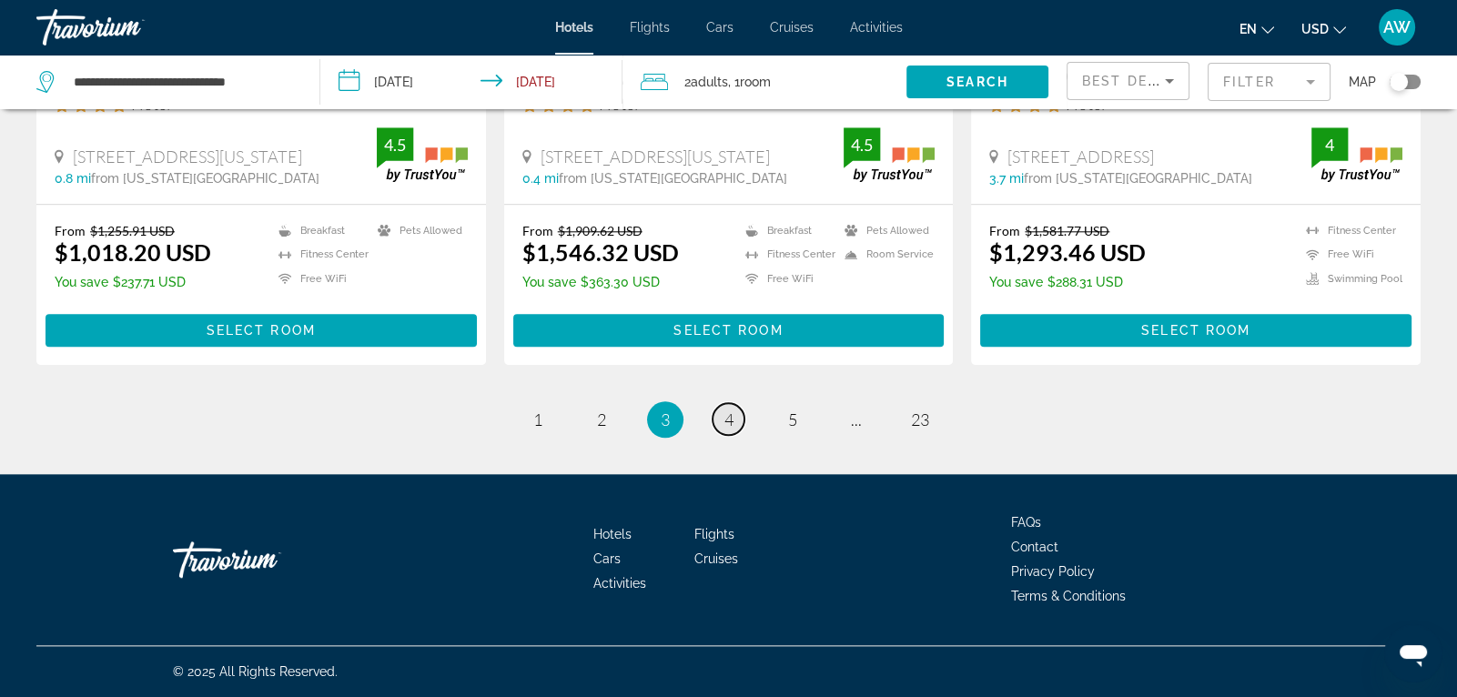
click at [726, 418] on span "4" at bounding box center [728, 419] width 9 height 20
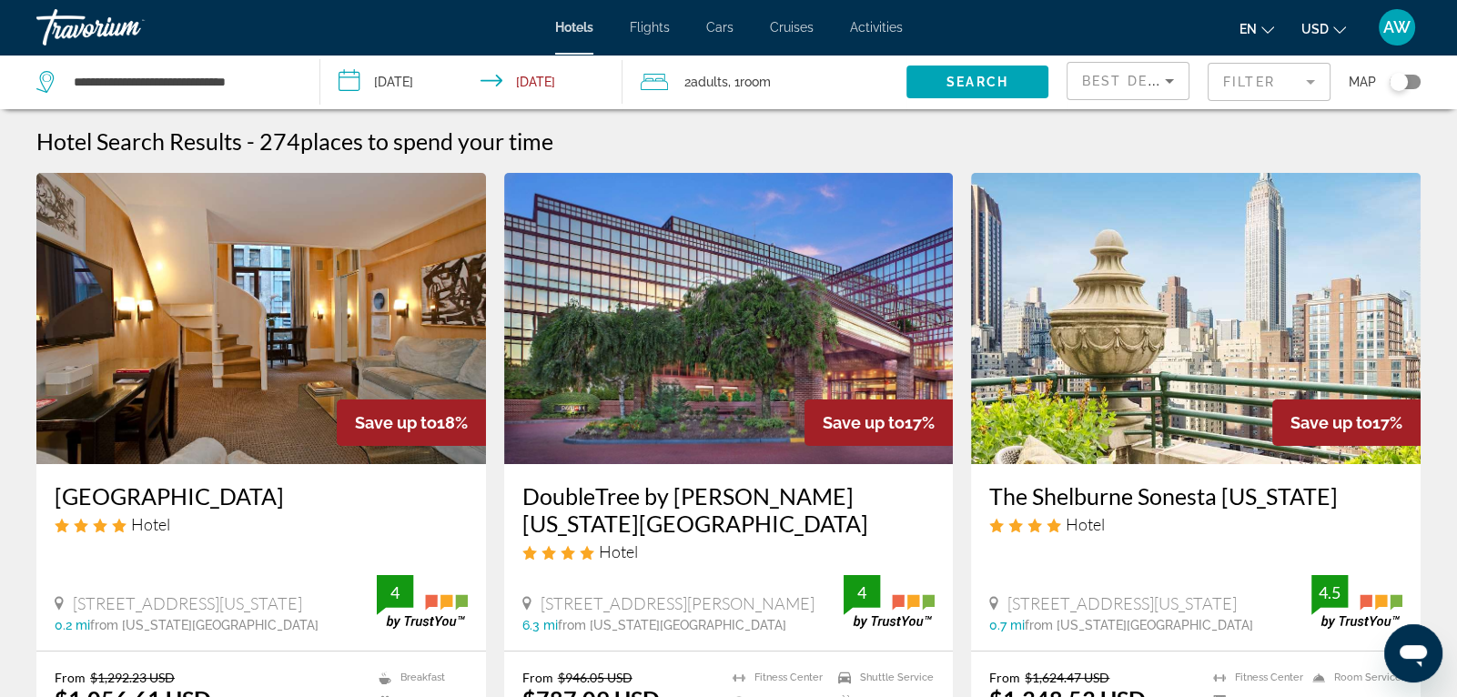
click at [799, 296] on img "Main content" at bounding box center [729, 318] width 450 height 291
click at [568, 28] on span "Hotels" at bounding box center [574, 27] width 38 height 15
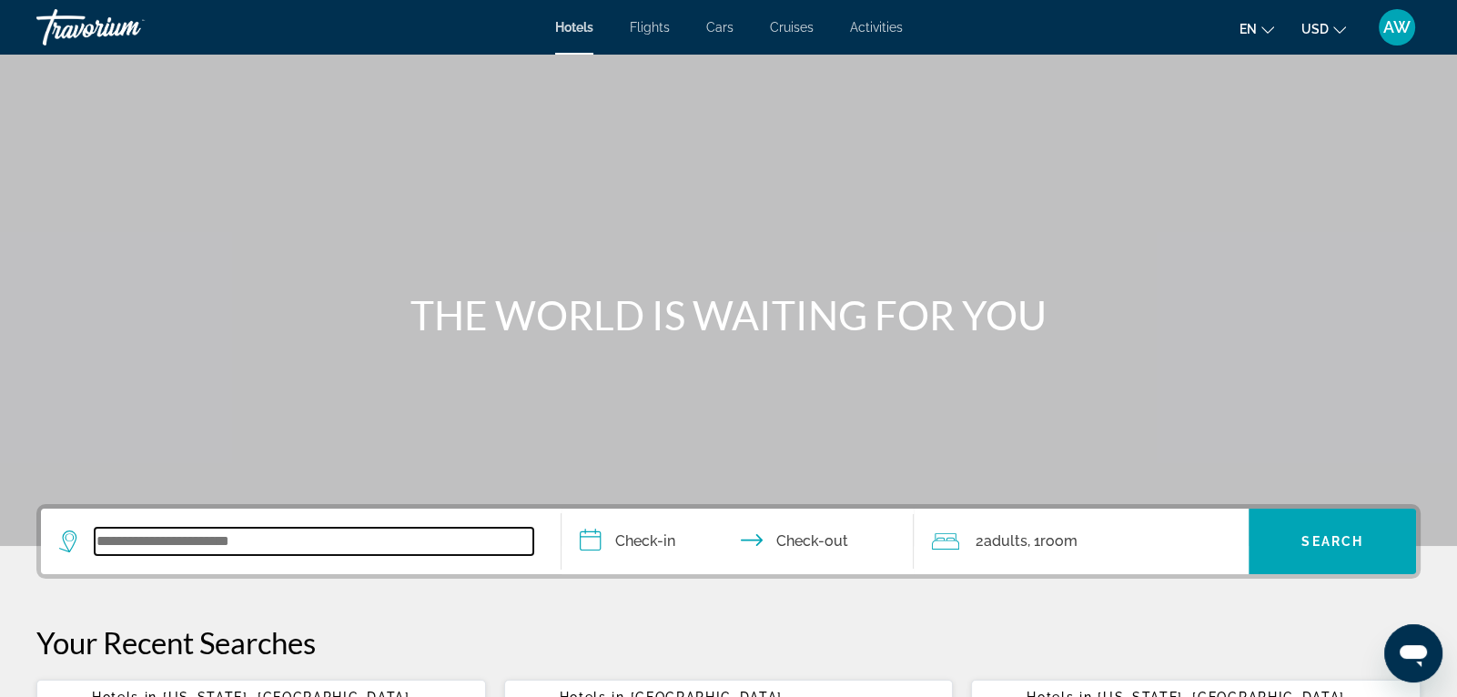
click at [239, 543] on input "Search widget" at bounding box center [314, 541] width 439 height 27
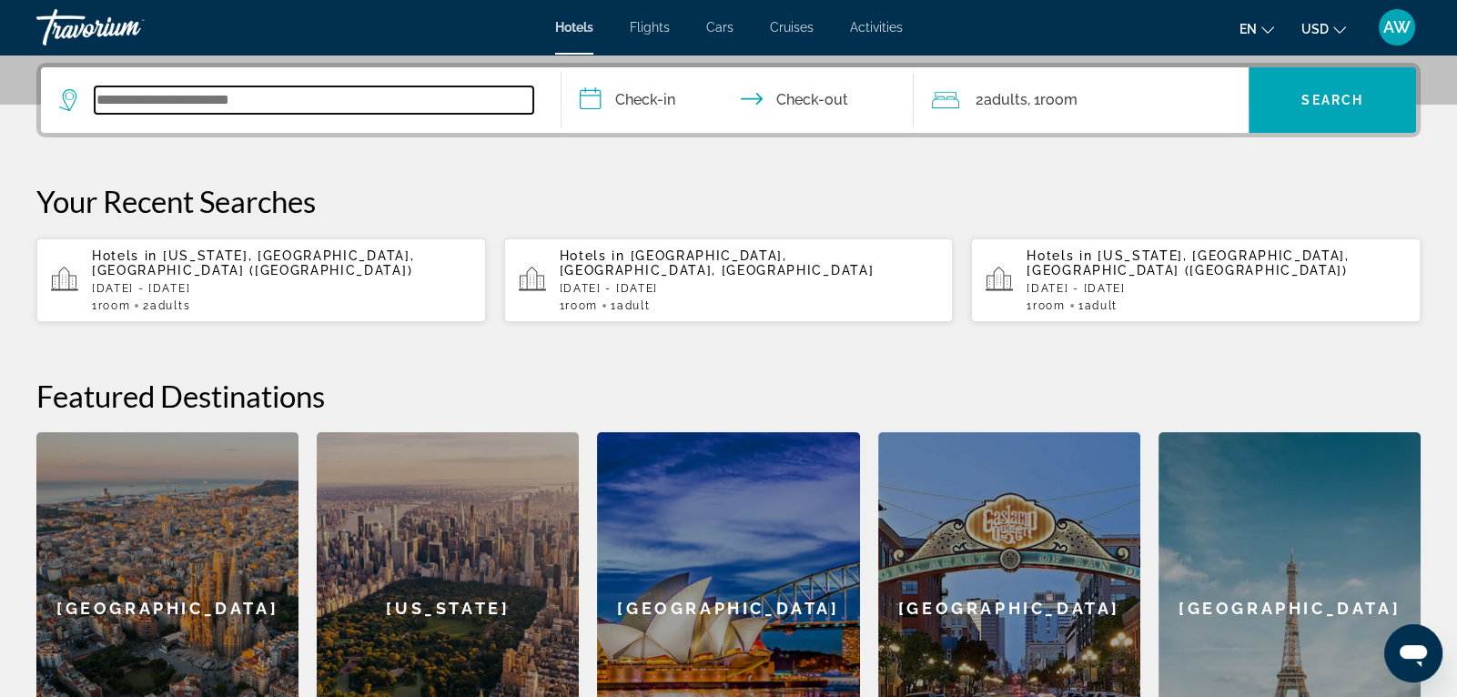
scroll to position [445, 0]
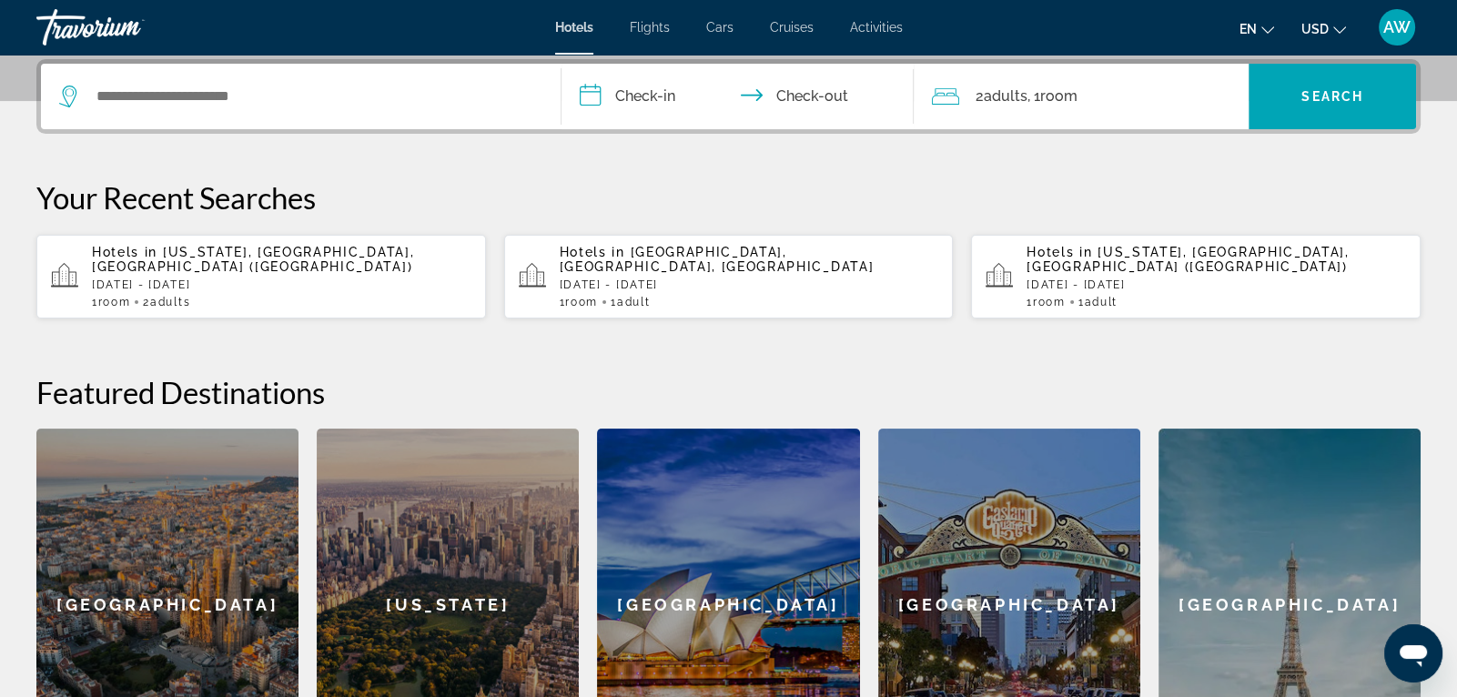
click at [414, 564] on div "[US_STATE]" at bounding box center [448, 605] width 262 height 353
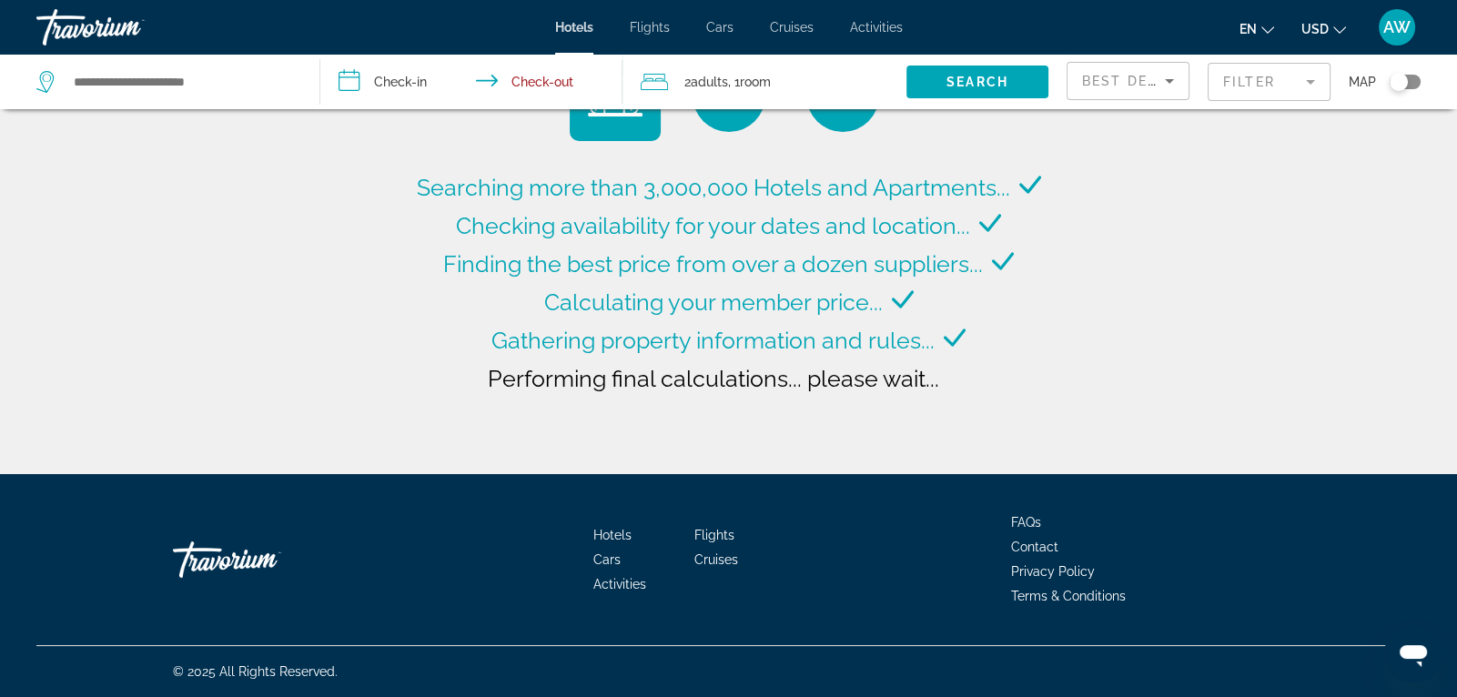
type input "**********"
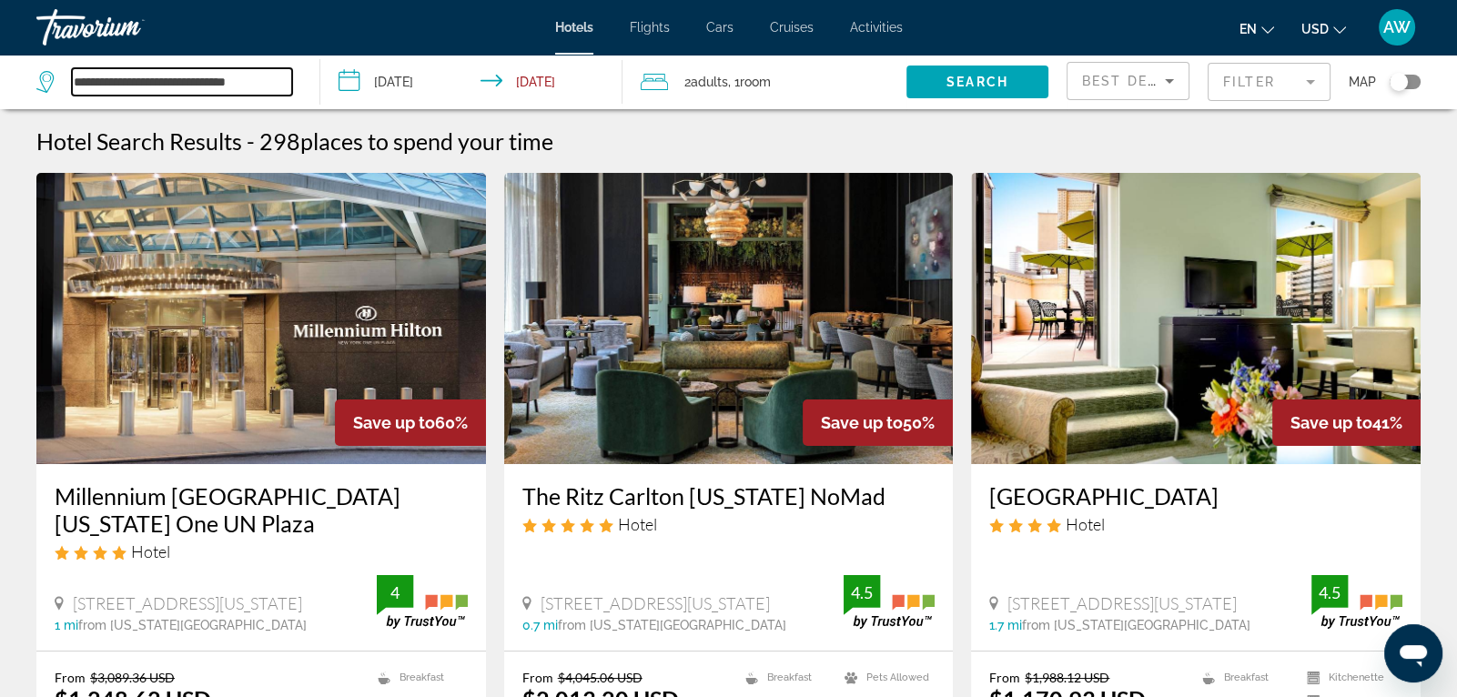
click at [277, 85] on input "**********" at bounding box center [182, 81] width 220 height 27
click at [415, 81] on input "**********" at bounding box center [474, 85] width 309 height 60
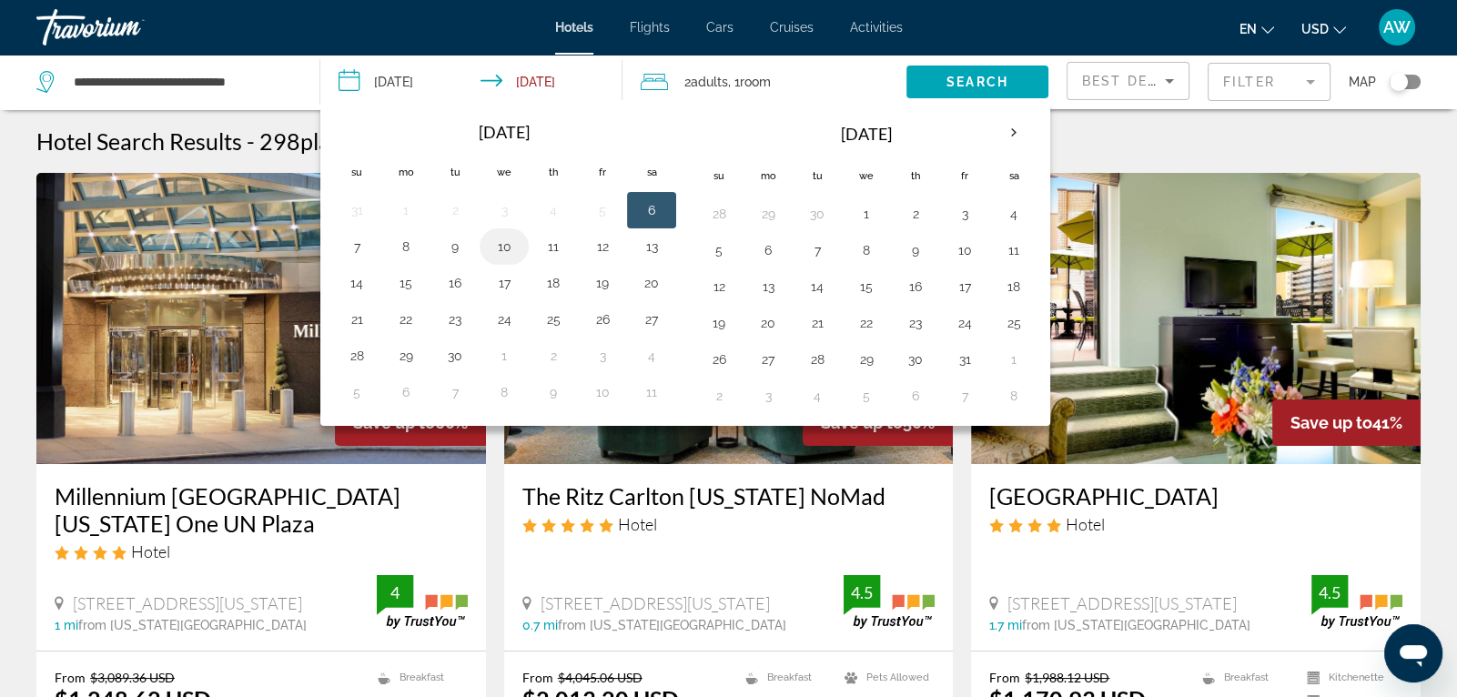
click at [510, 248] on button "10" at bounding box center [504, 246] width 29 height 25
click at [652, 249] on button "13" at bounding box center [651, 246] width 29 height 25
type input "**********"
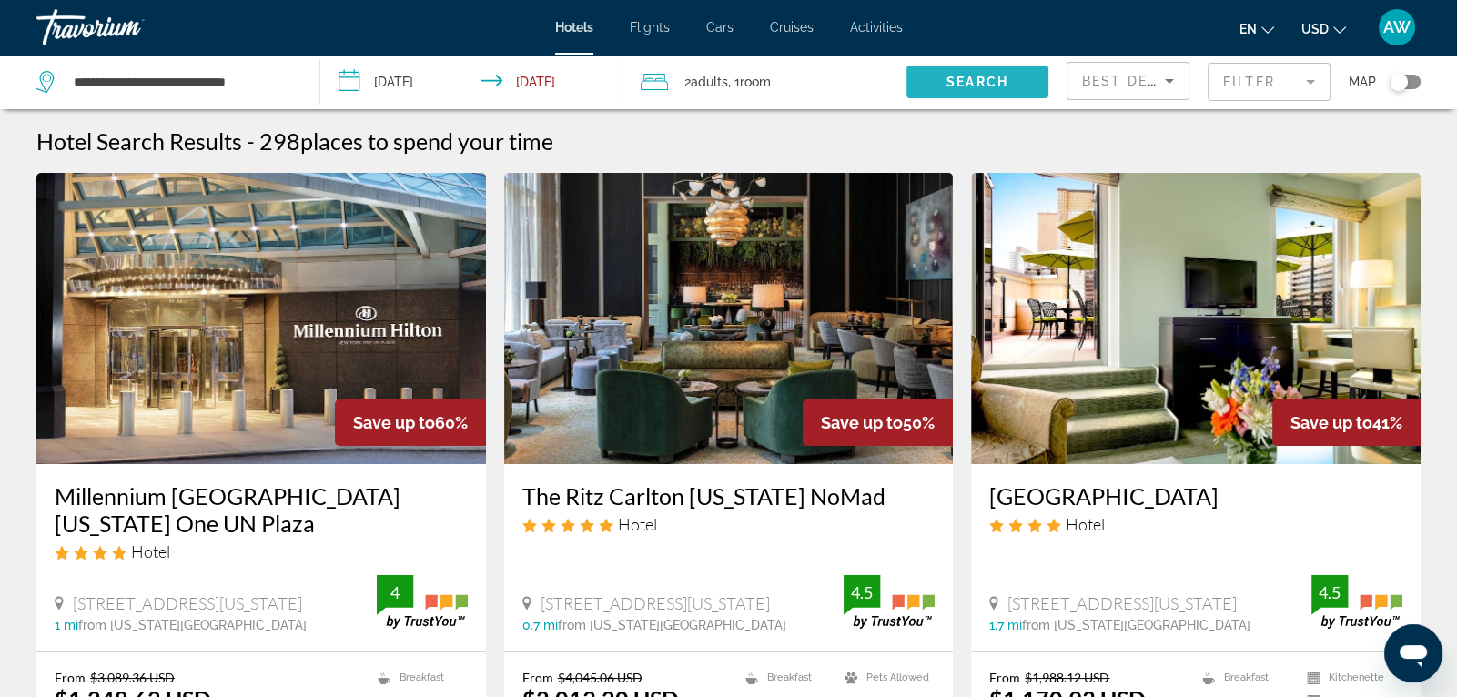
click at [974, 78] on span "Search" at bounding box center [977, 82] width 62 height 15
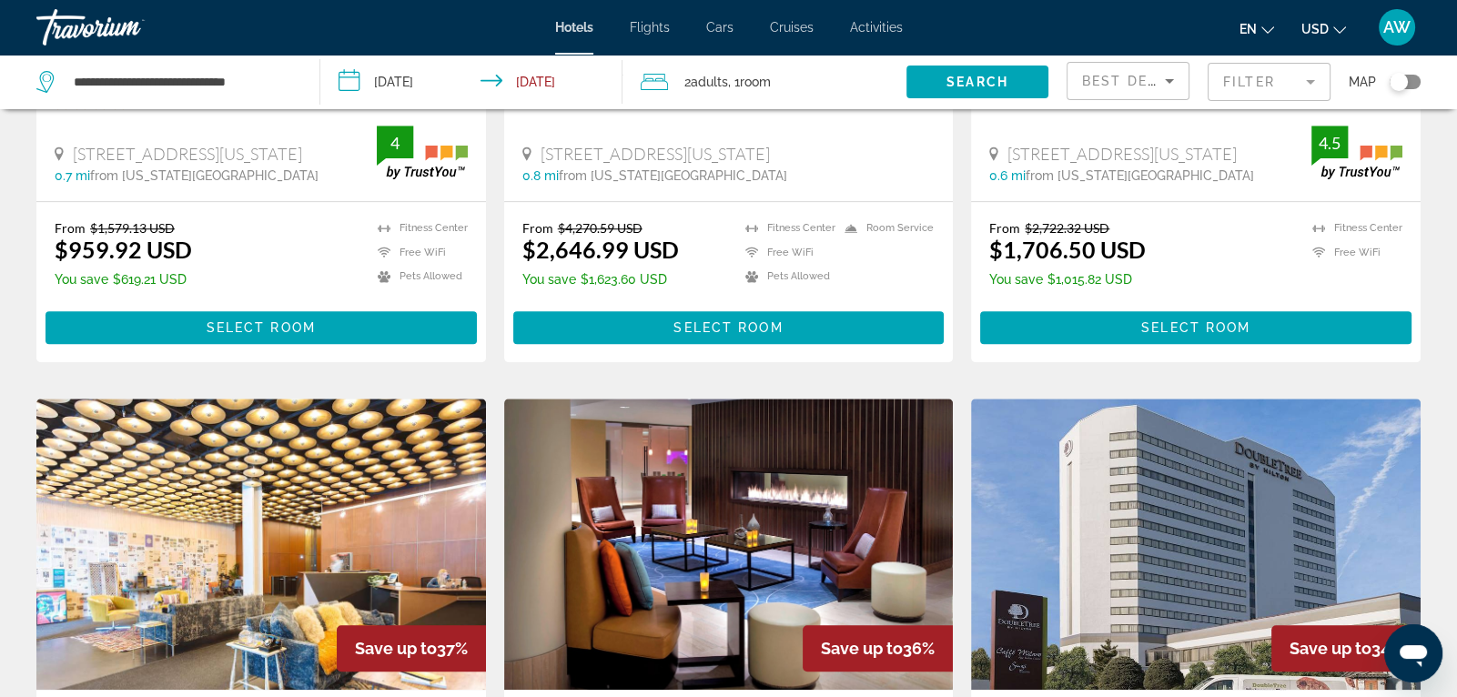
scroll to position [1745, 0]
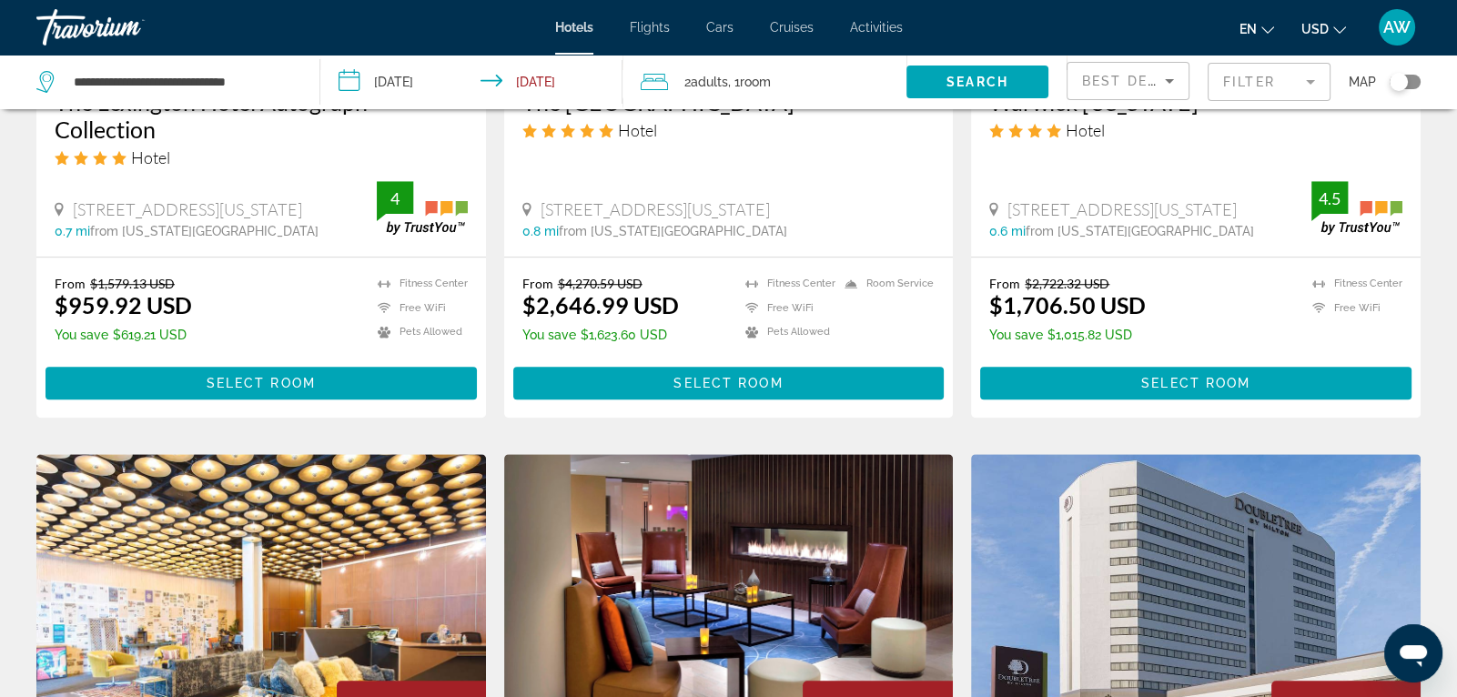
click at [1378, 466] on img "Main content" at bounding box center [1196, 599] width 450 height 291
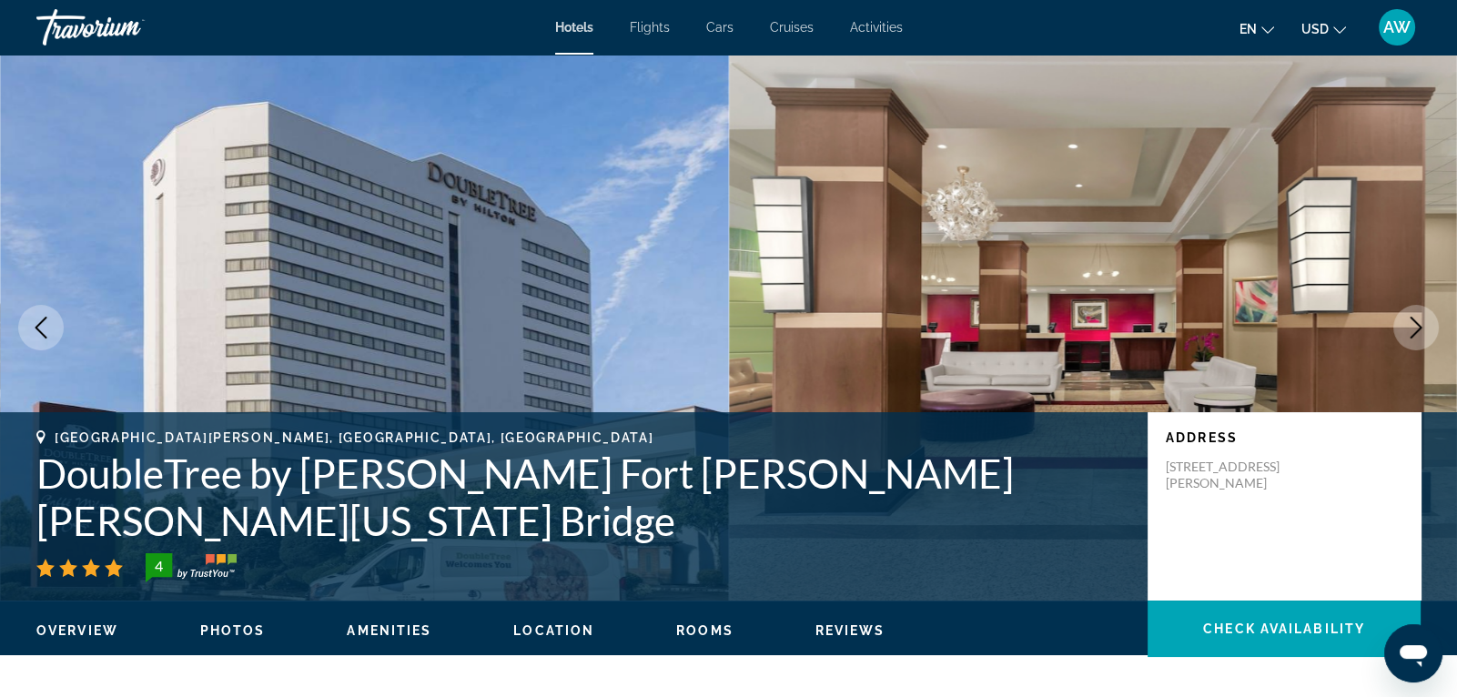
click at [1378, 465] on div "Address [STREET_ADDRESS][PERSON_NAME]" at bounding box center [1283, 506] width 273 height 188
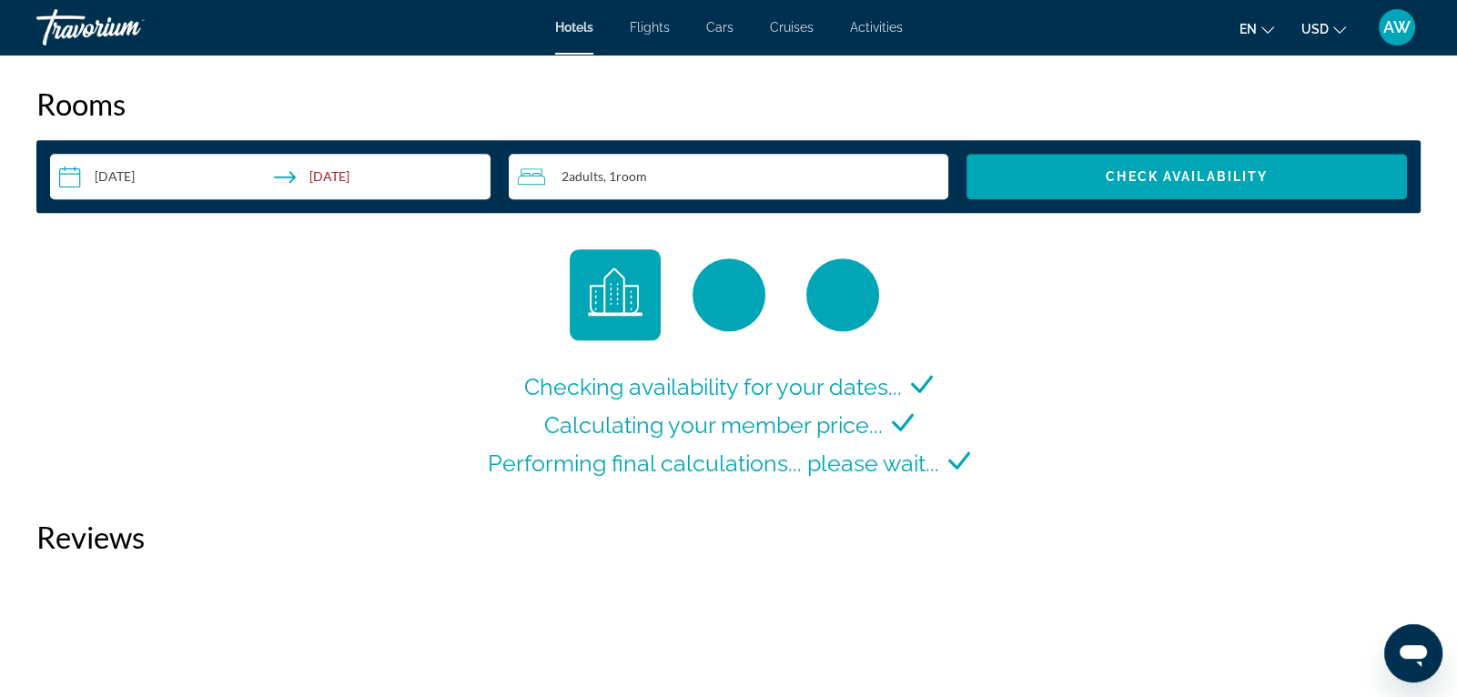
scroll to position [2220, 0]
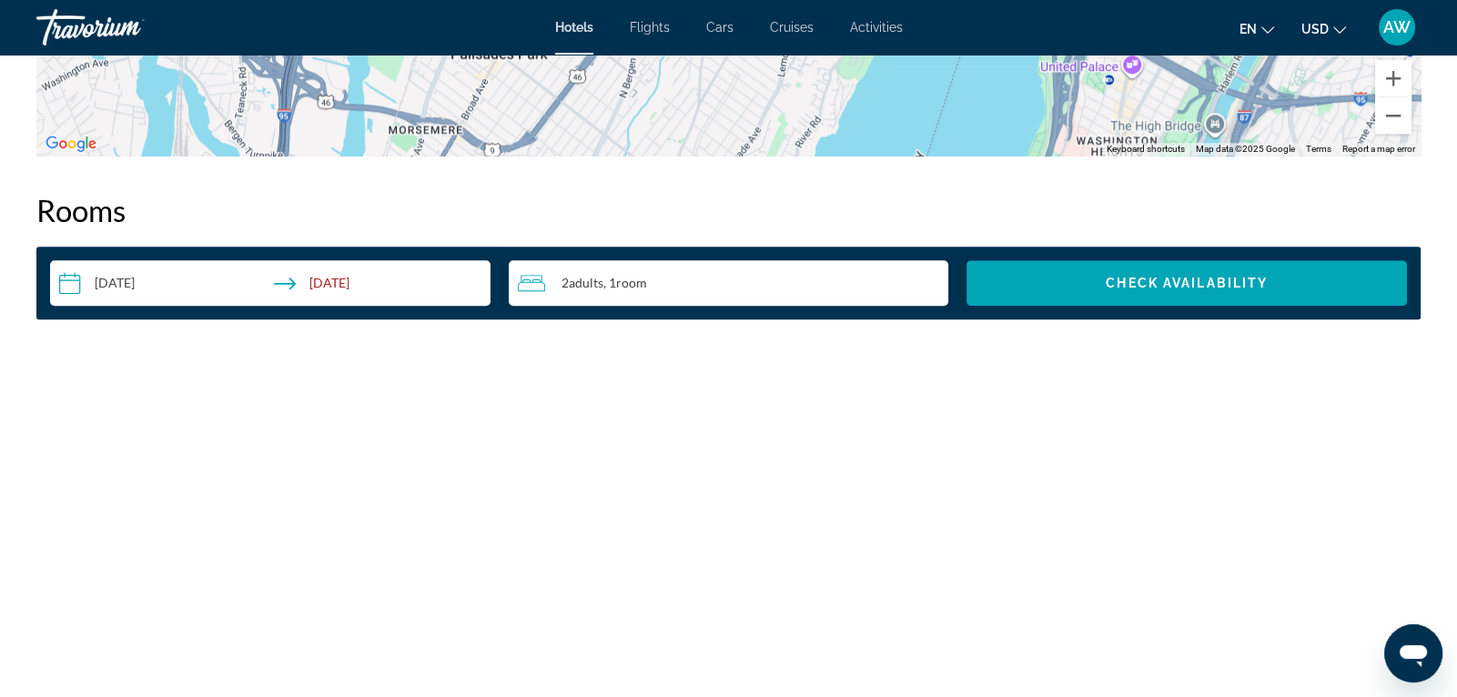
click at [1339, 458] on img "Main content" at bounding box center [1196, 469] width 450 height 227
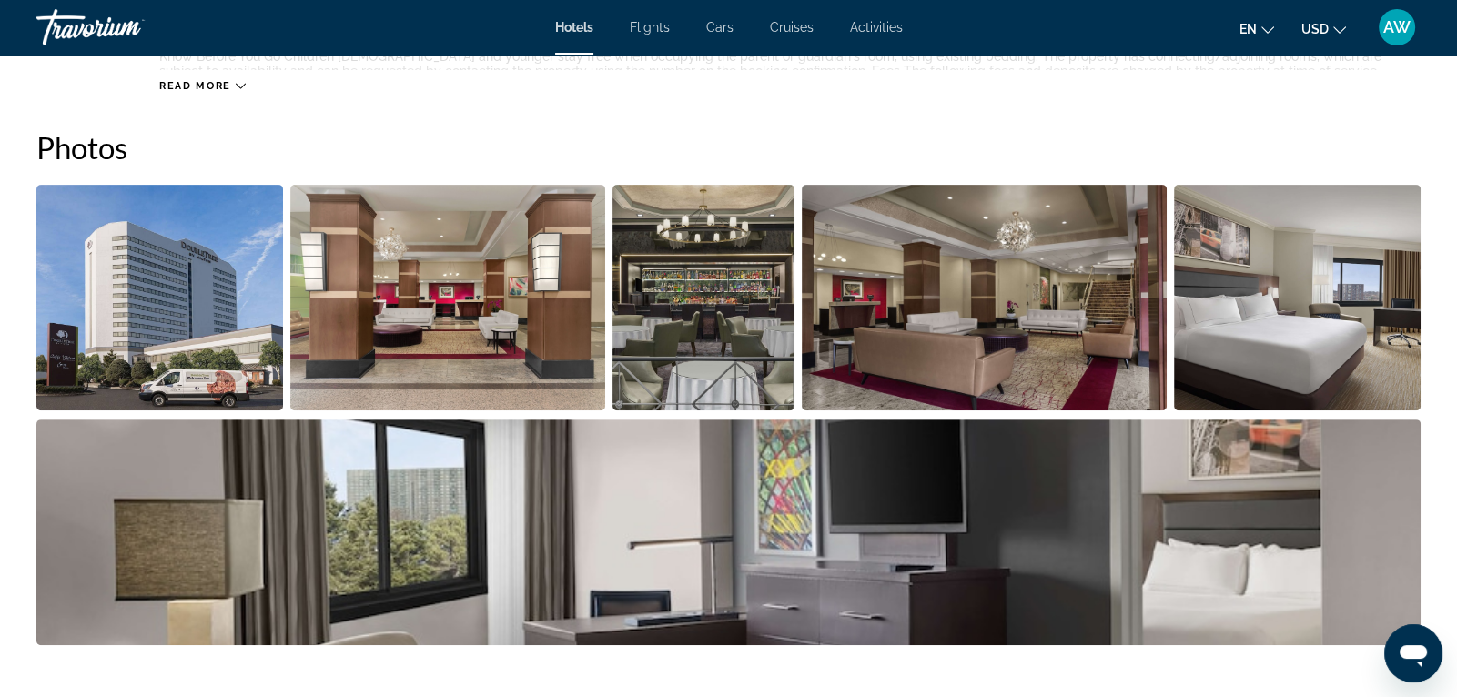
scroll to position [873, 0]
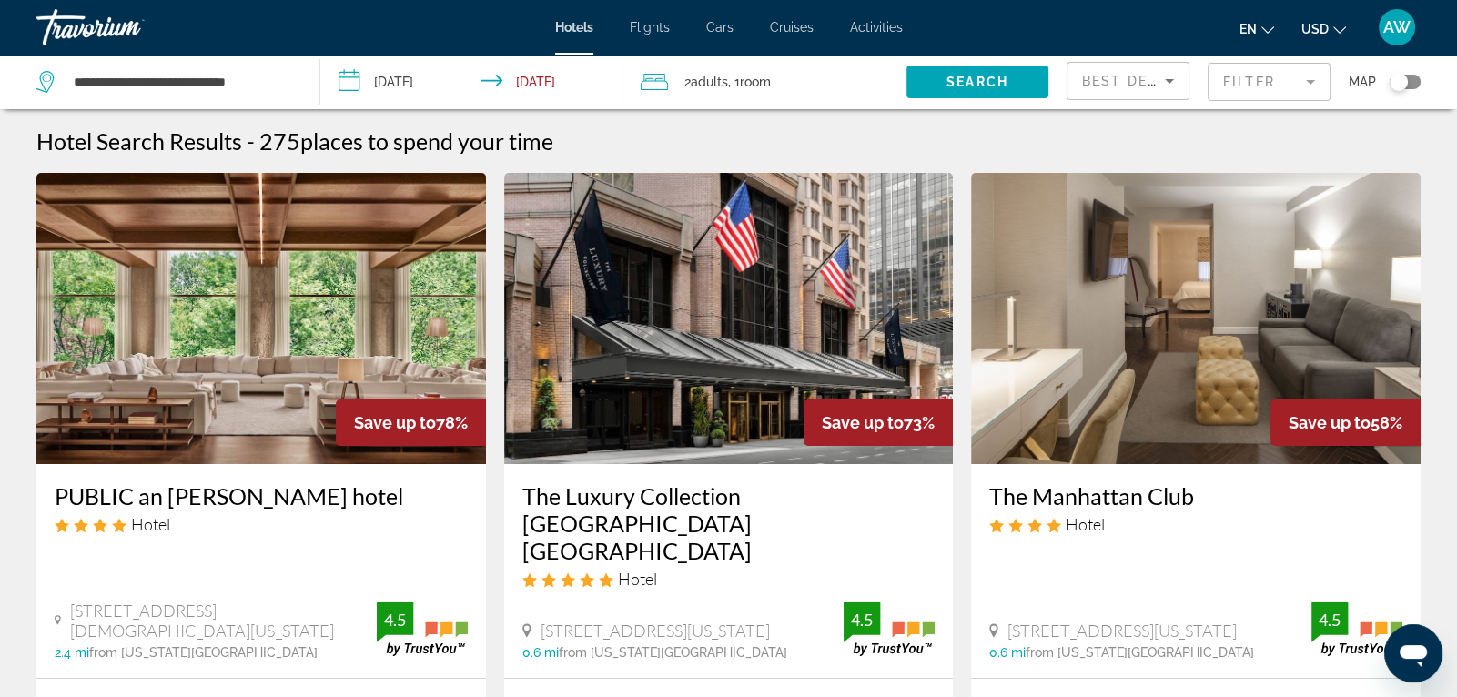
click at [1169, 86] on icon "Sort by" at bounding box center [1169, 81] width 22 height 22
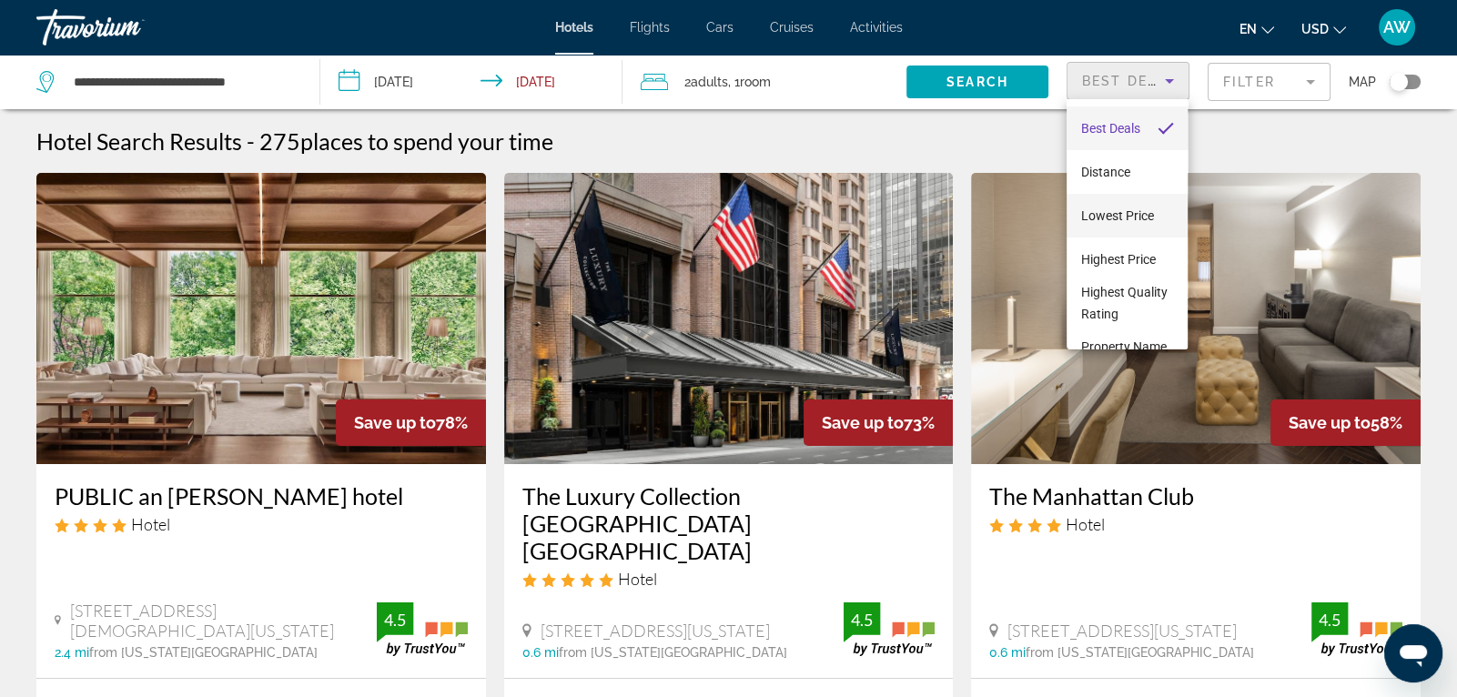
click at [1113, 224] on span "Lowest Price" at bounding box center [1117, 216] width 73 height 22
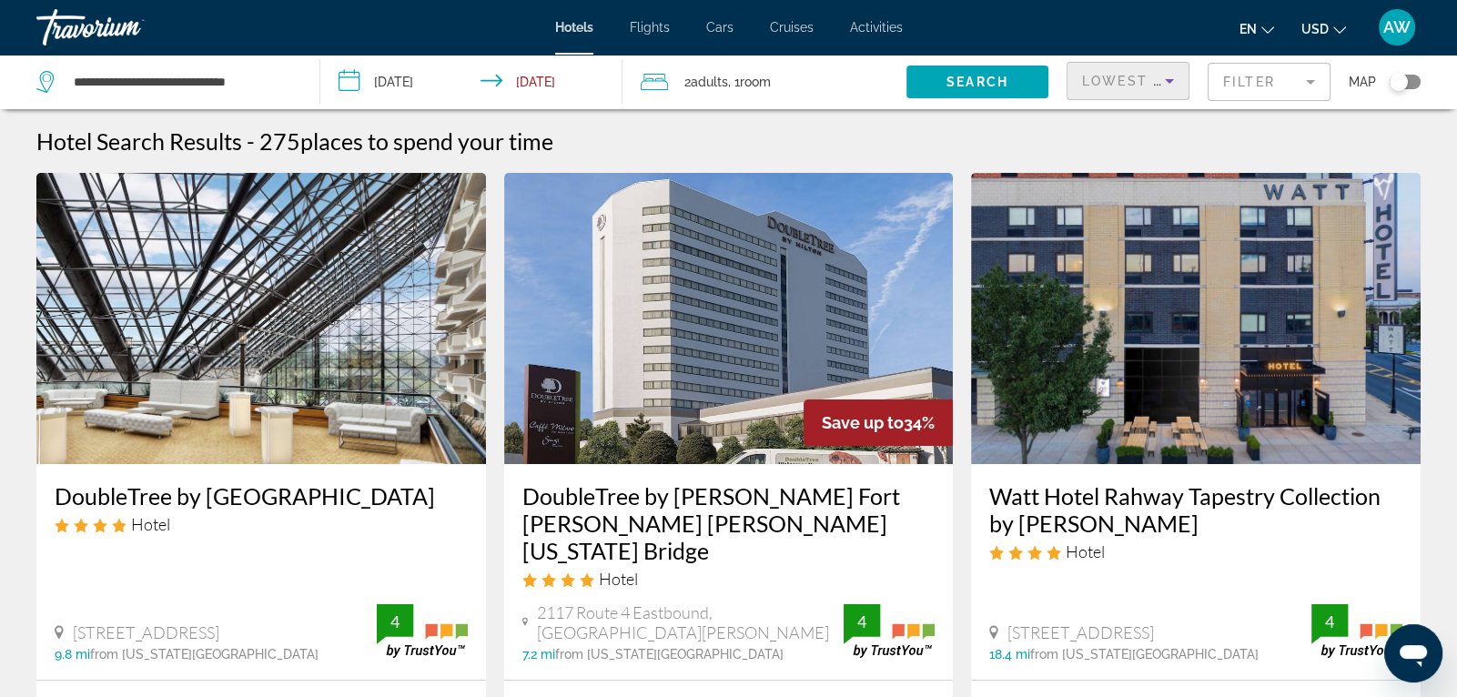
click at [174, 492] on h3 "DoubleTree by [GEOGRAPHIC_DATA]" at bounding box center [261, 495] width 413 height 27
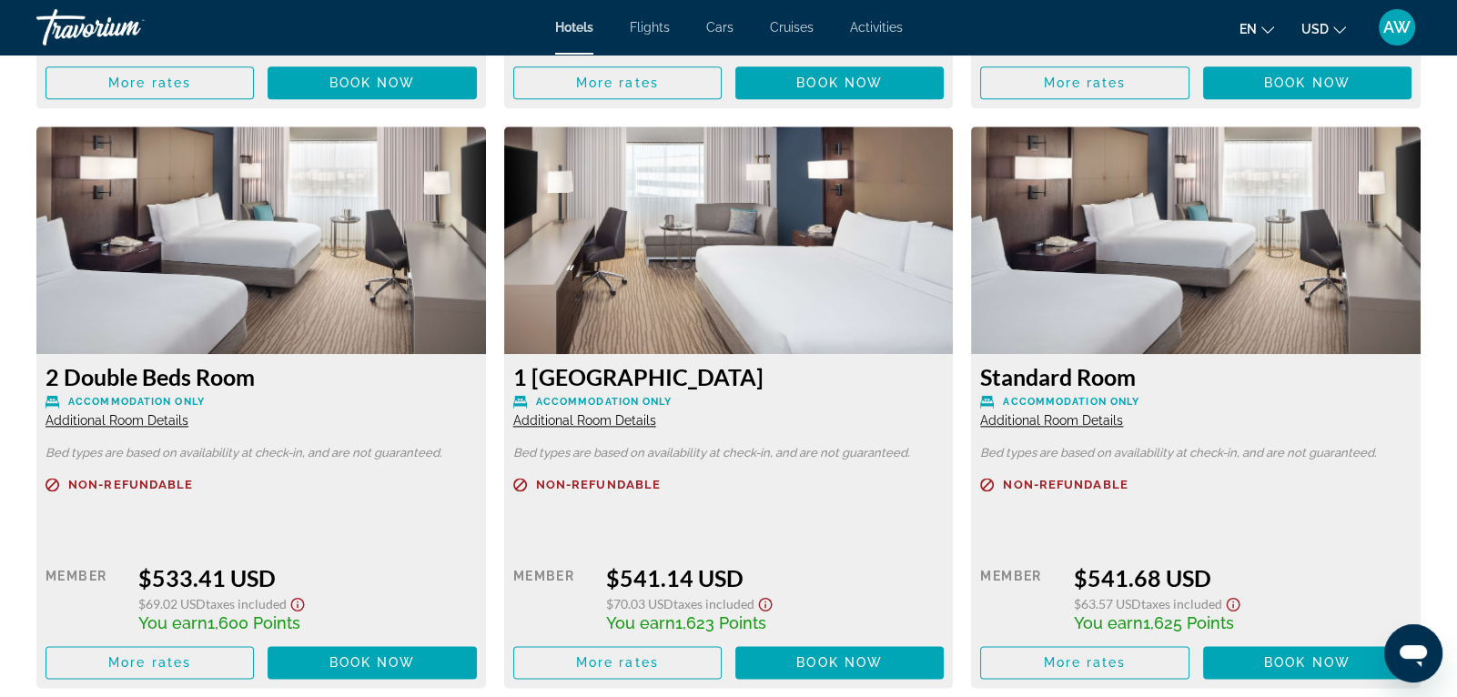
scroll to position [3024, 0]
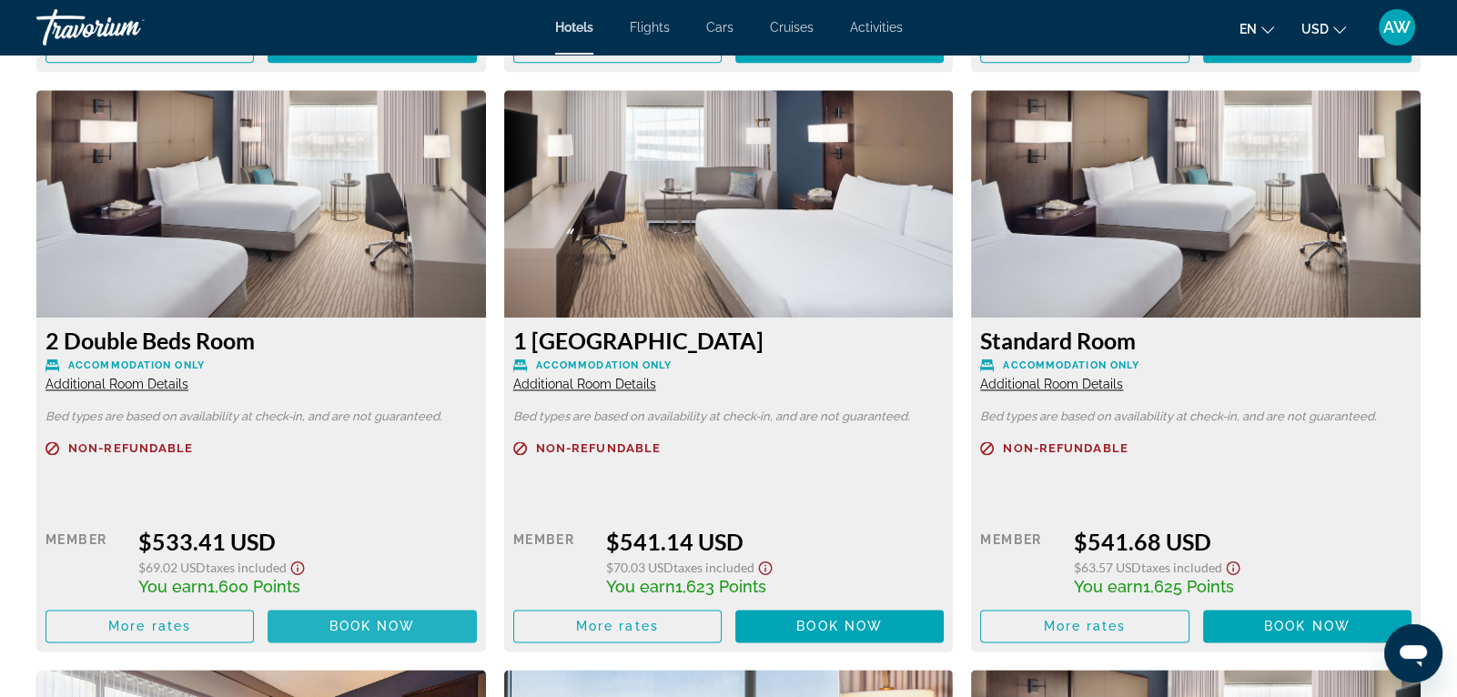
click at [371, 624] on span "Book now" at bounding box center [372, 626] width 86 height 15
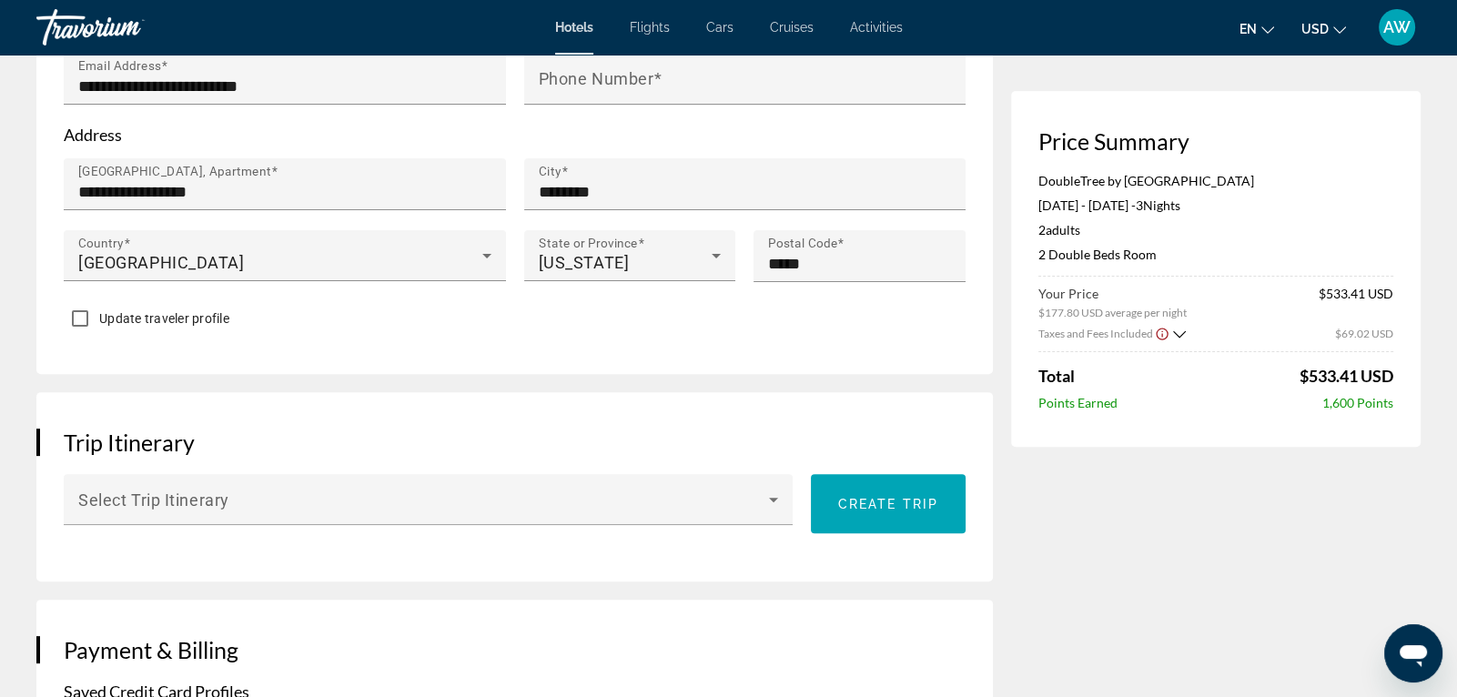
scroll to position [763, 0]
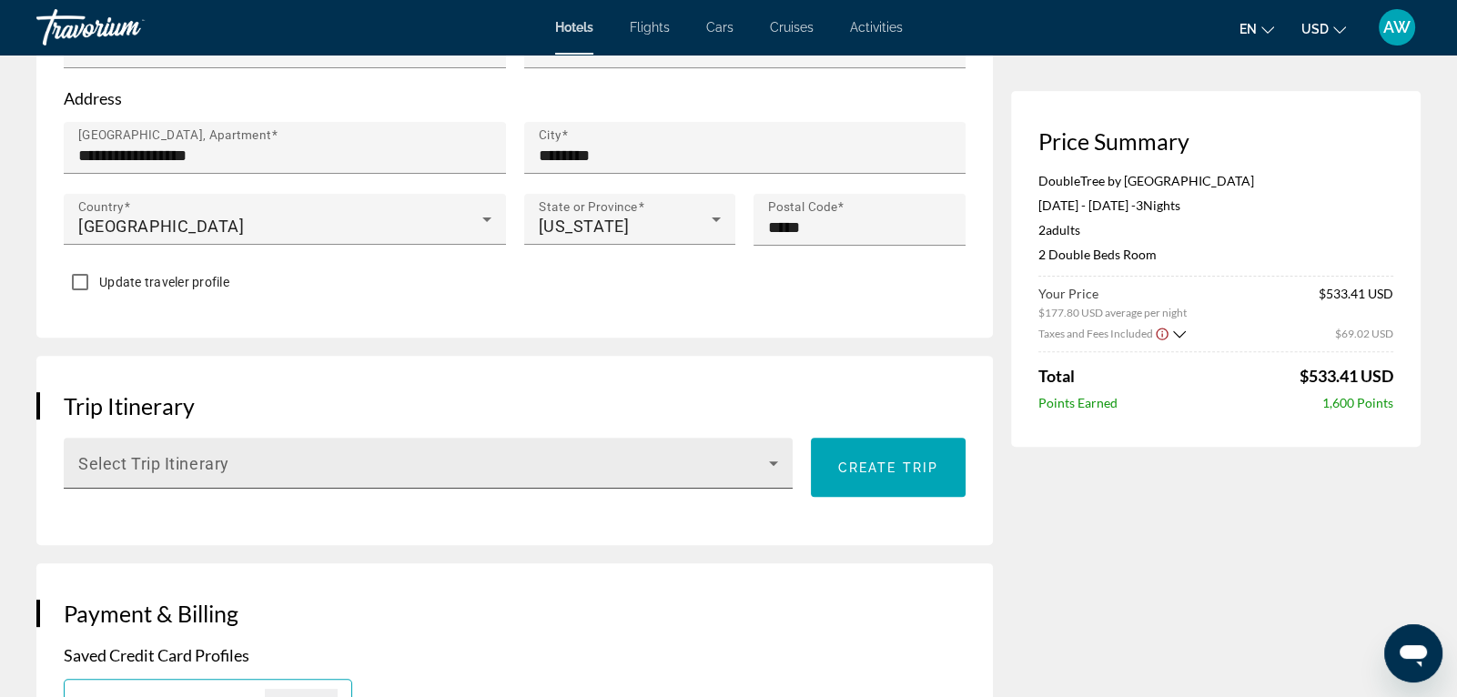
click at [776, 457] on icon "Main content" at bounding box center [774, 463] width 22 height 22
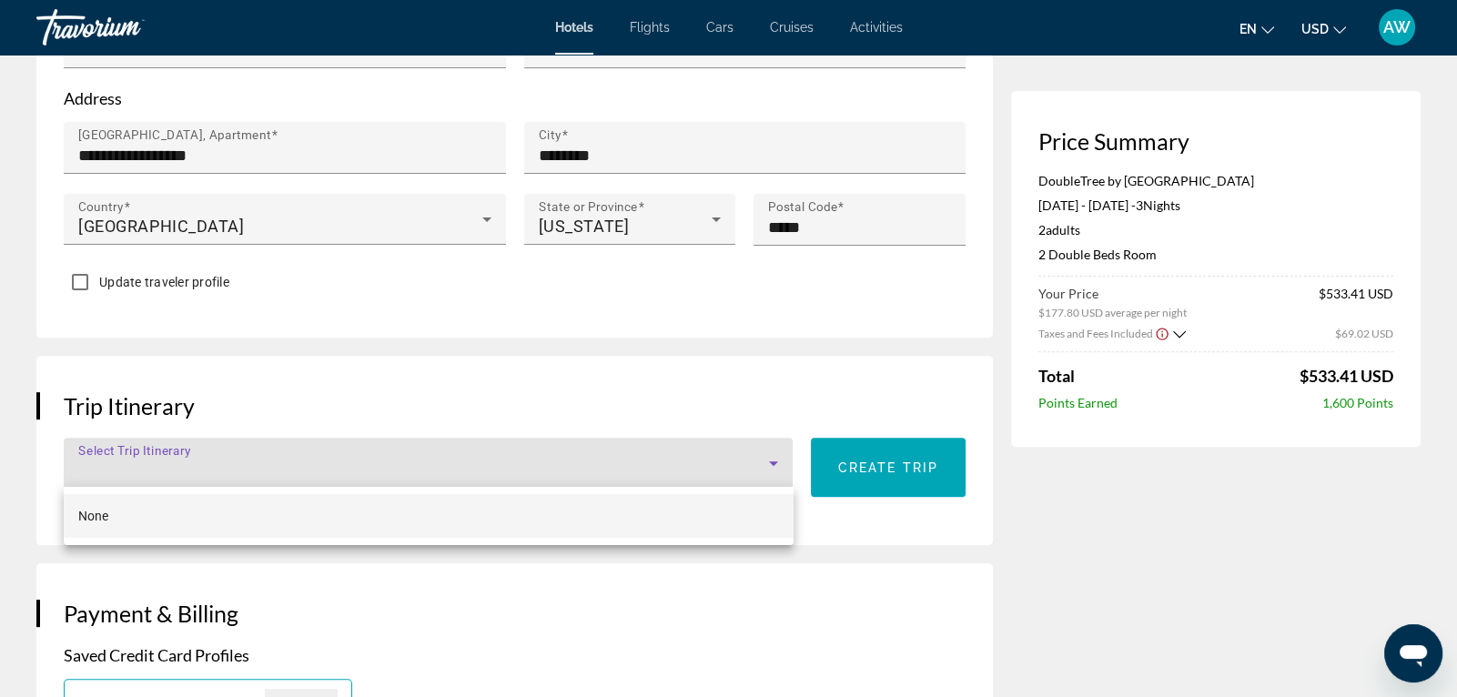
click at [776, 457] on div at bounding box center [728, 348] width 1457 height 697
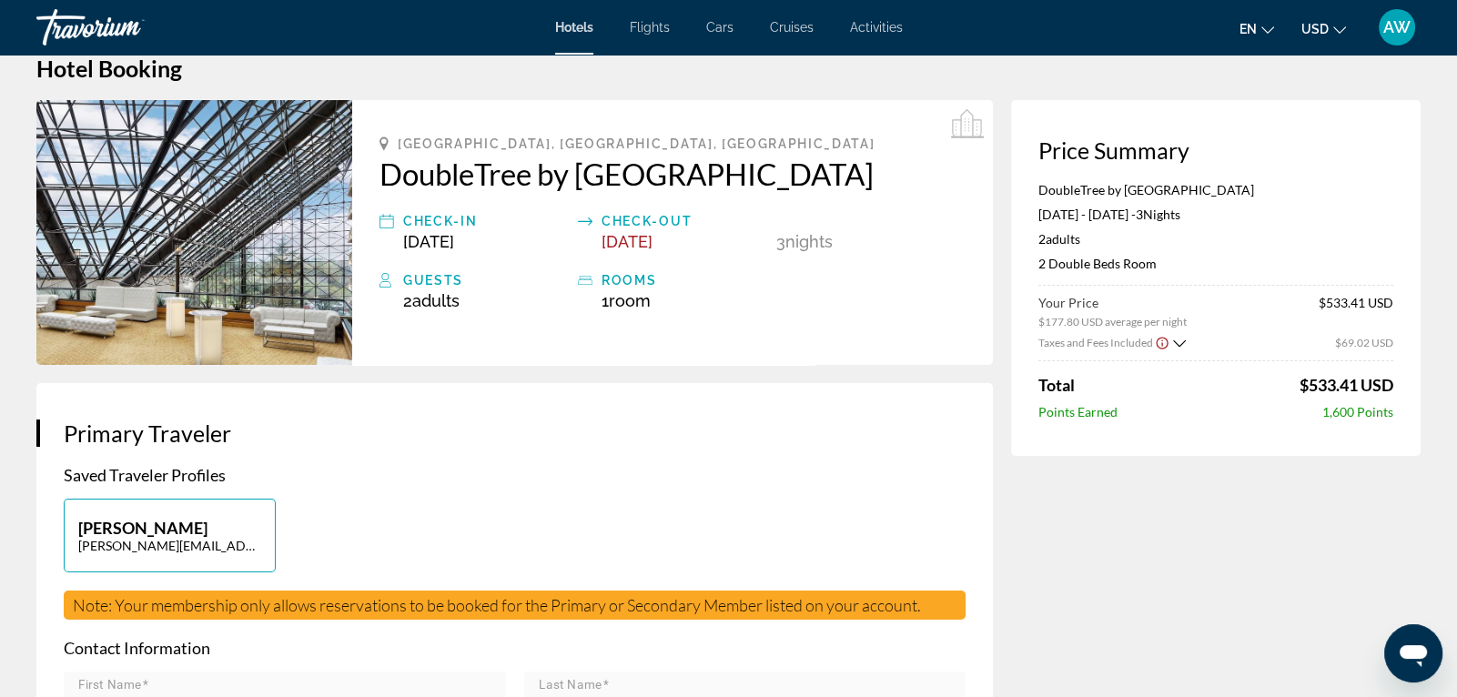
scroll to position [0, 0]
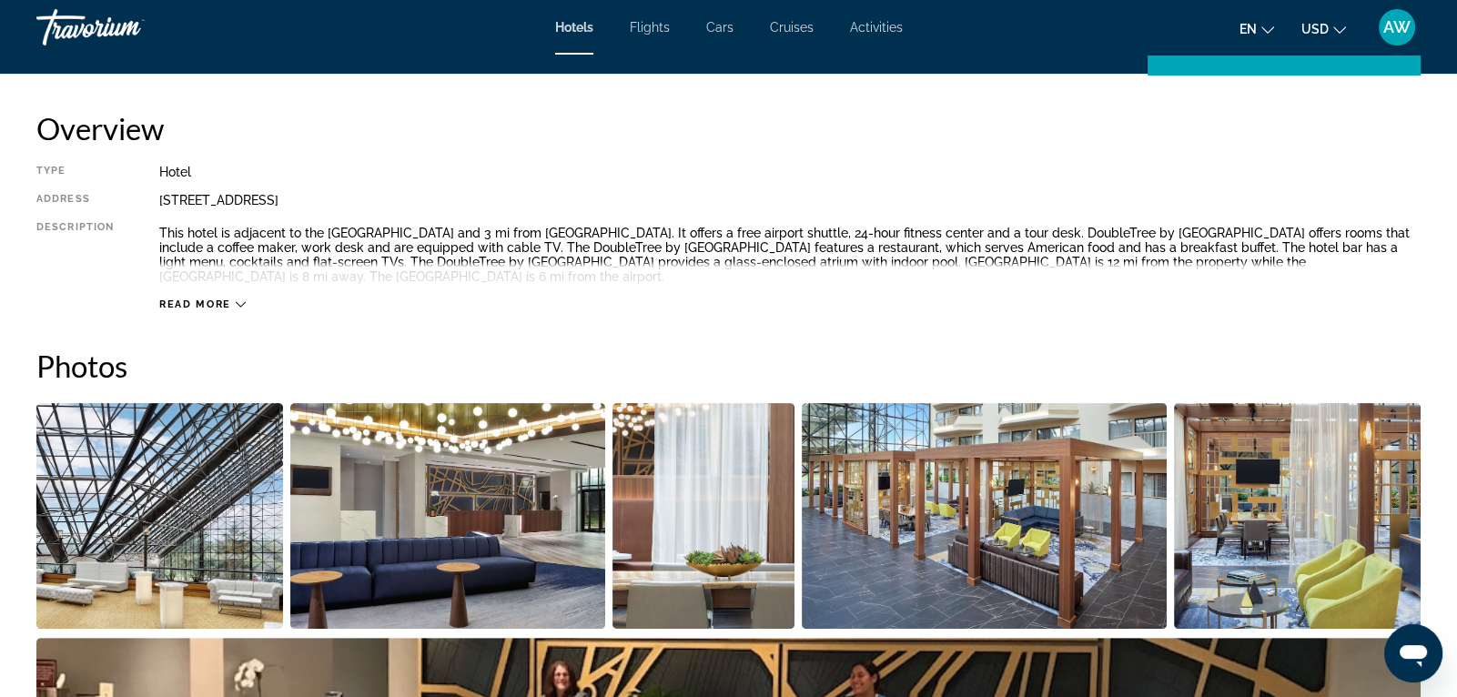
scroll to position [573, 0]
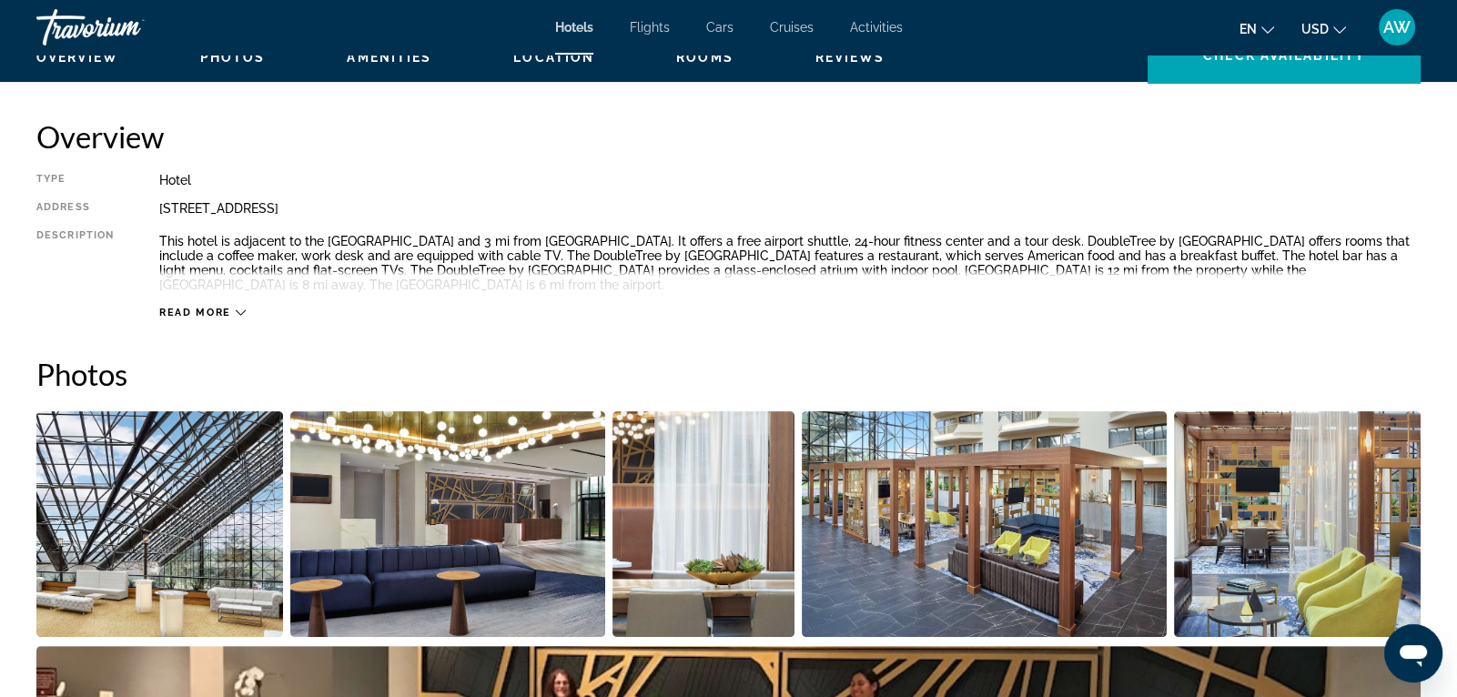
click at [201, 308] on span "Read more" at bounding box center [195, 313] width 72 height 12
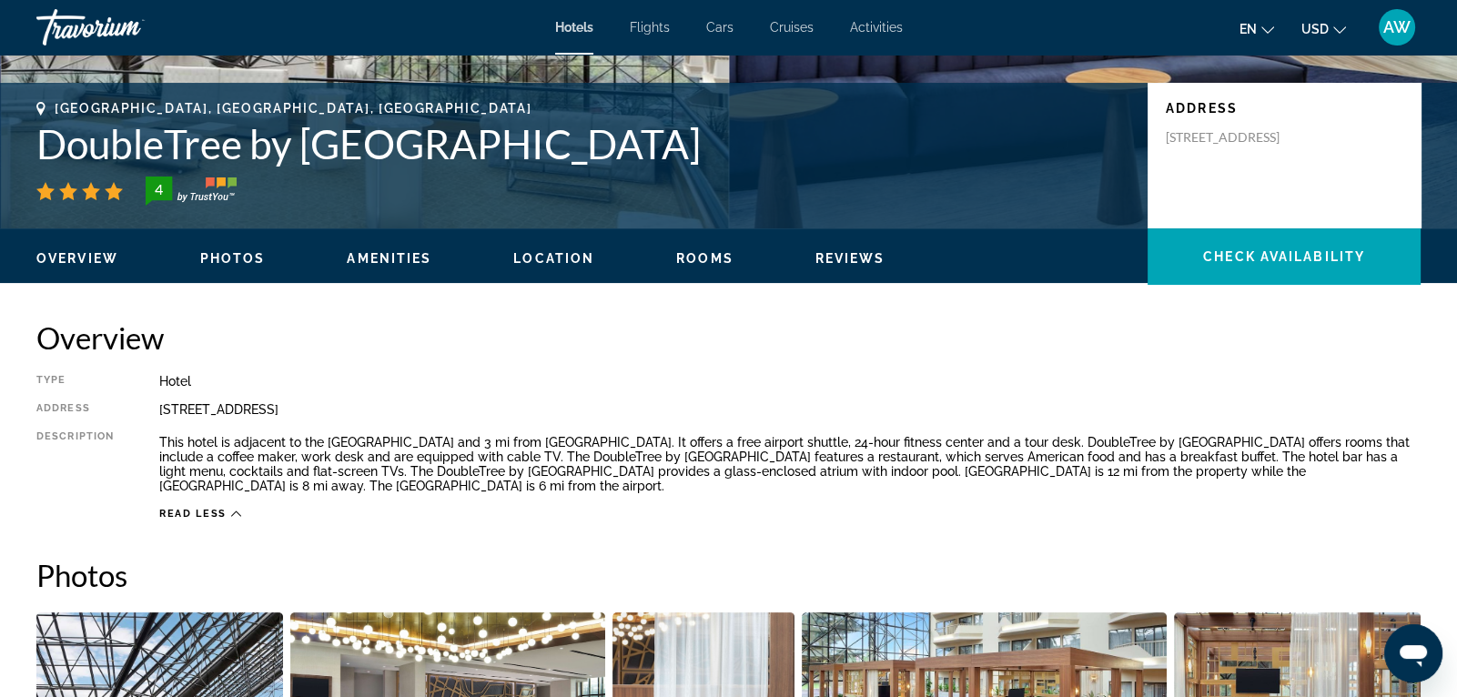
scroll to position [0, 0]
